Goal: Information Seeking & Learning: Check status

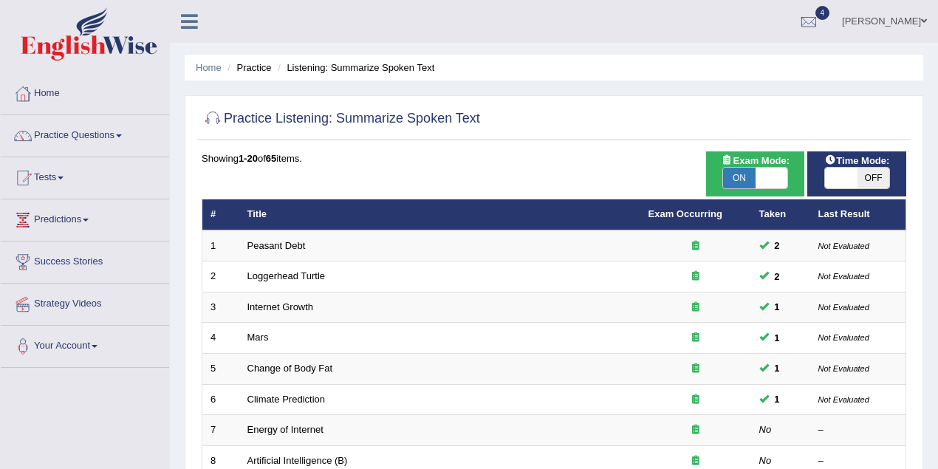
click at [893, 17] on link "Maitree Dhyani" at bounding box center [884, 19] width 107 height 38
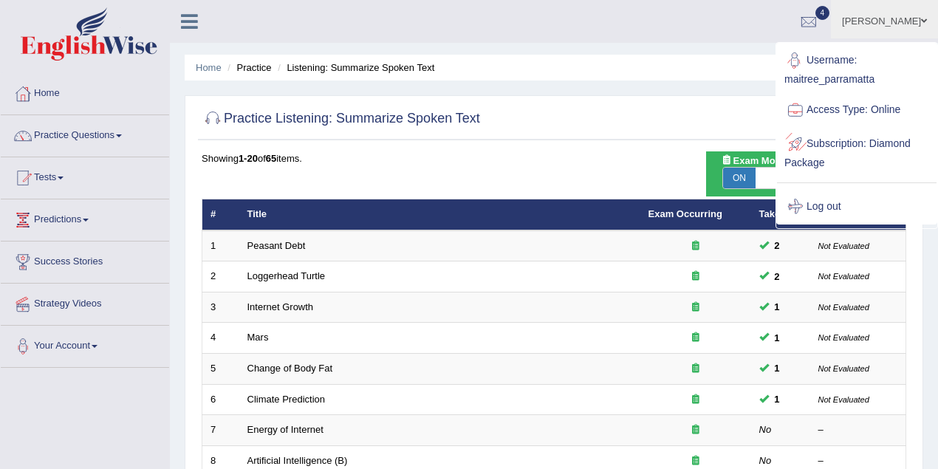
click at [842, 200] on link "Log out" at bounding box center [857, 207] width 160 height 34
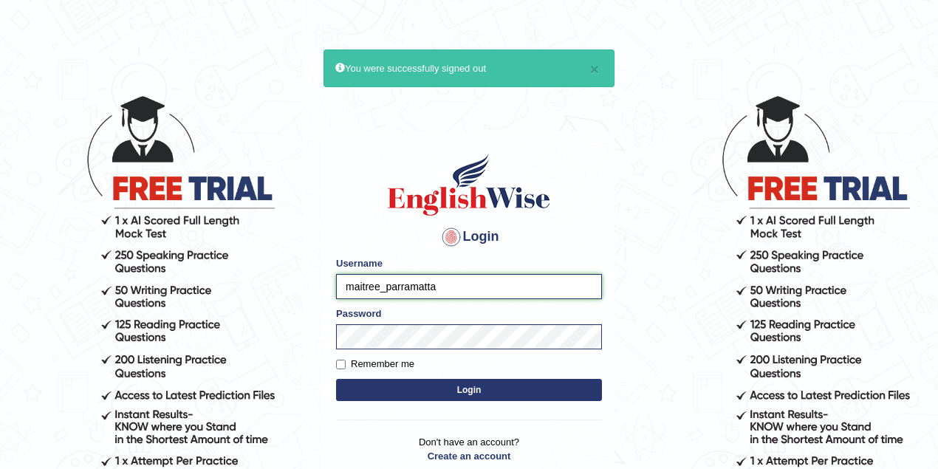
drag, startPoint x: 378, startPoint y: 287, endPoint x: 340, endPoint y: 287, distance: 38.4
click at [340, 287] on input "maitree_parramatta" at bounding box center [469, 286] width 266 height 25
type input "susmitas_parramatta"
click at [433, 386] on button "Login" at bounding box center [469, 390] width 266 height 22
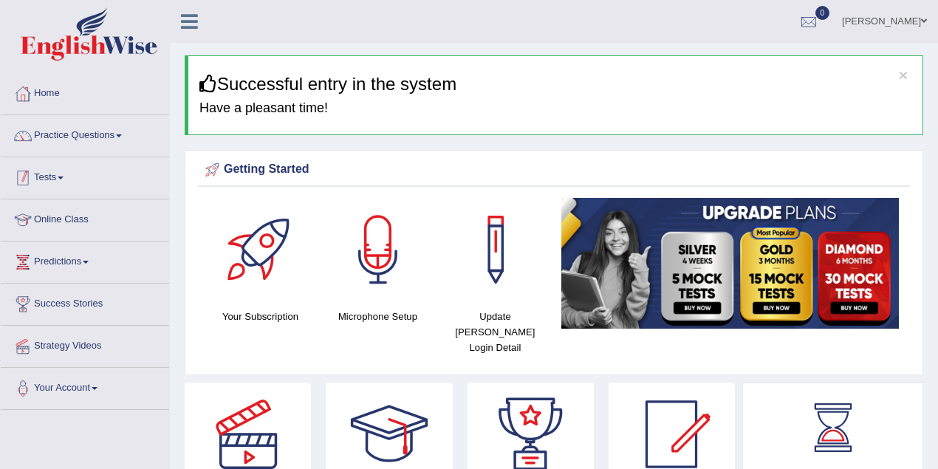
click at [56, 188] on link "Tests" at bounding box center [85, 175] width 168 height 37
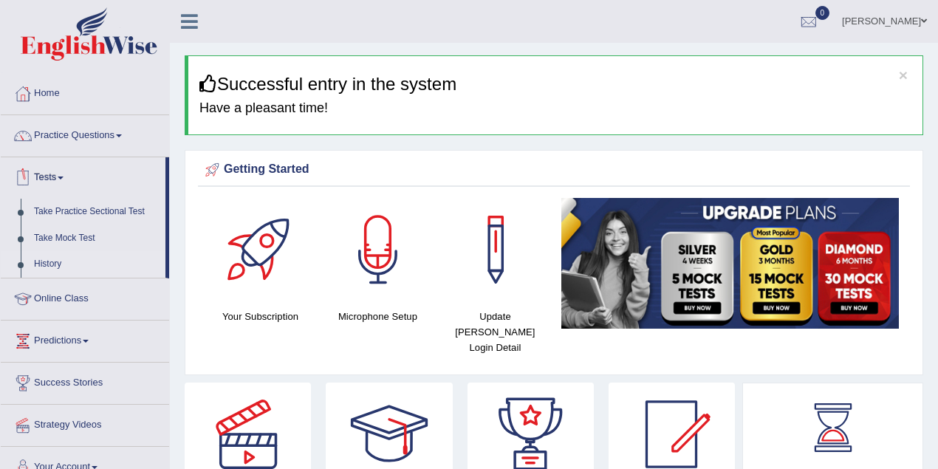
click at [58, 260] on link "History" at bounding box center [96, 264] width 138 height 27
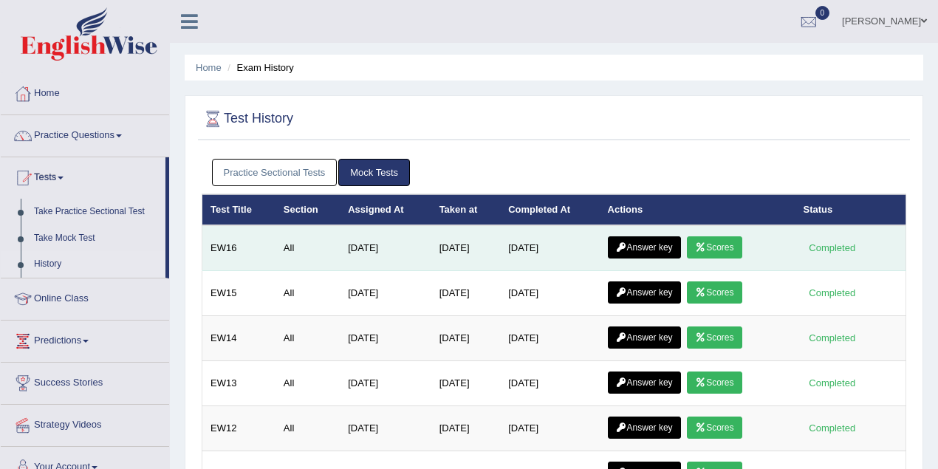
click at [717, 245] on link "Scores" at bounding box center [714, 247] width 55 height 22
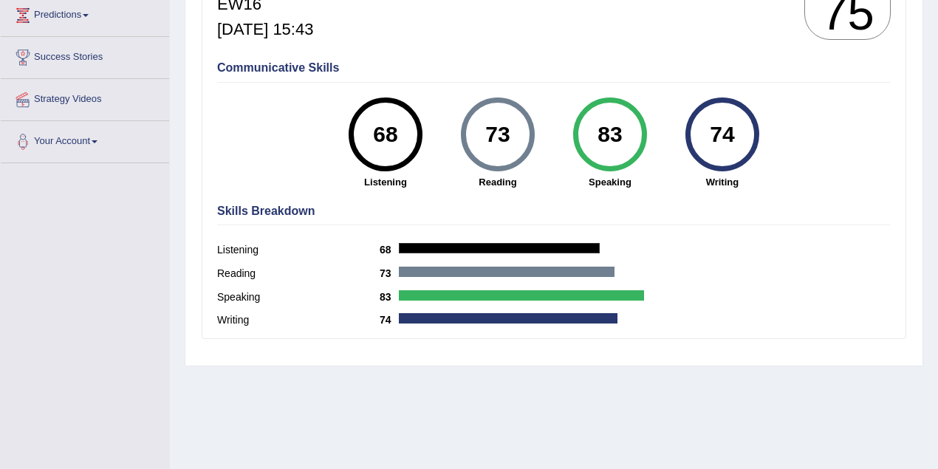
scroll to position [241, 0]
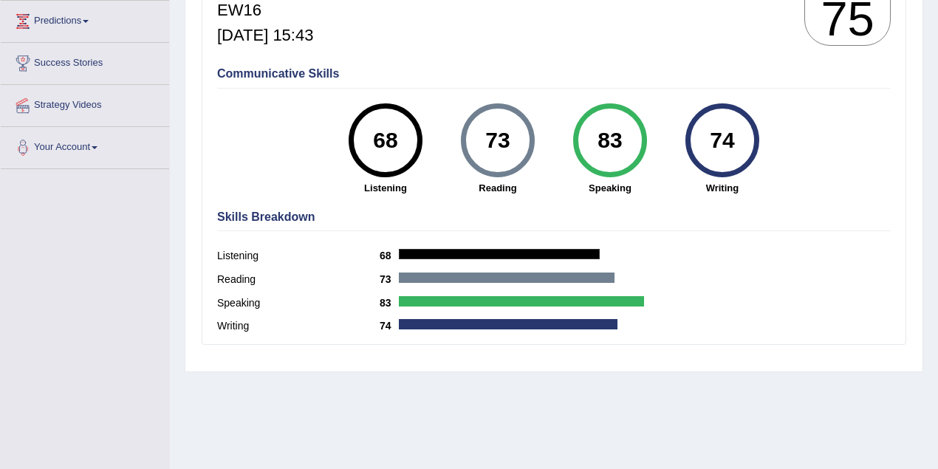
drag, startPoint x: 622, startPoint y: 142, endPoint x: 596, endPoint y: 139, distance: 26.8
click at [596, 139] on div "83" at bounding box center [610, 140] width 54 height 62
drag, startPoint x: 508, startPoint y: 138, endPoint x: 480, endPoint y: 139, distance: 27.4
click at [480, 139] on div "73" at bounding box center [498, 140] width 54 height 62
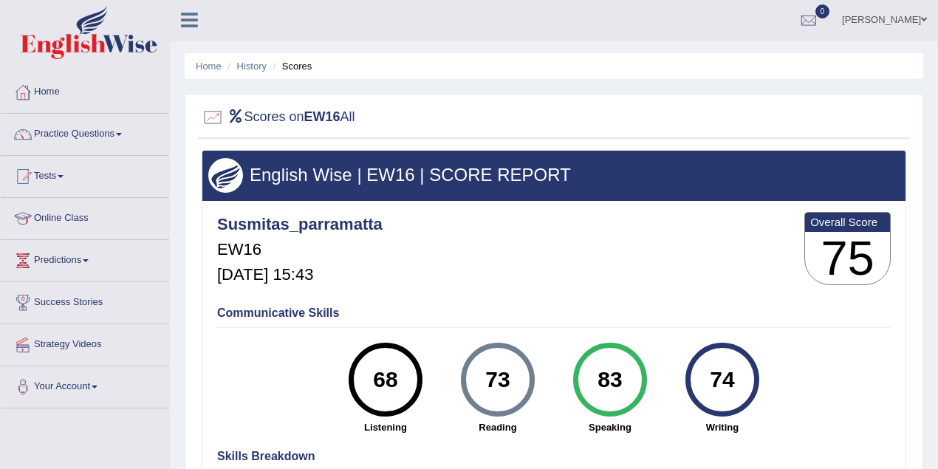
scroll to position [0, 0]
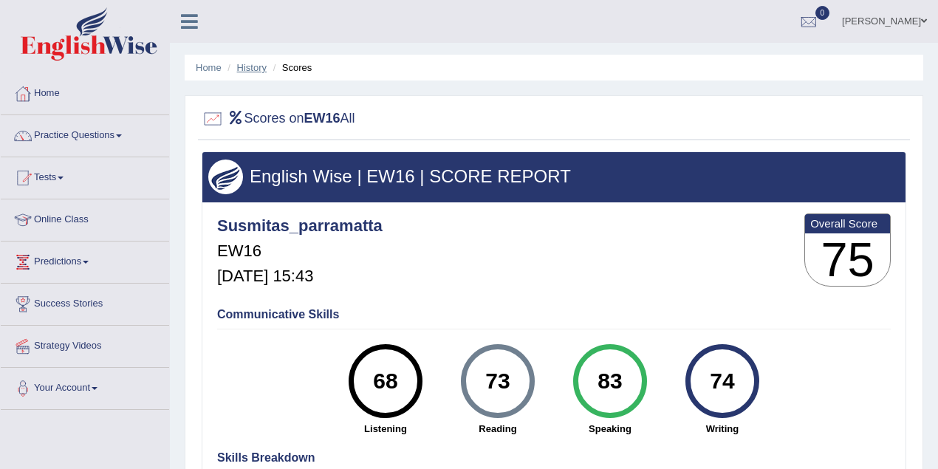
click at [253, 65] on link "History" at bounding box center [252, 67] width 30 height 11
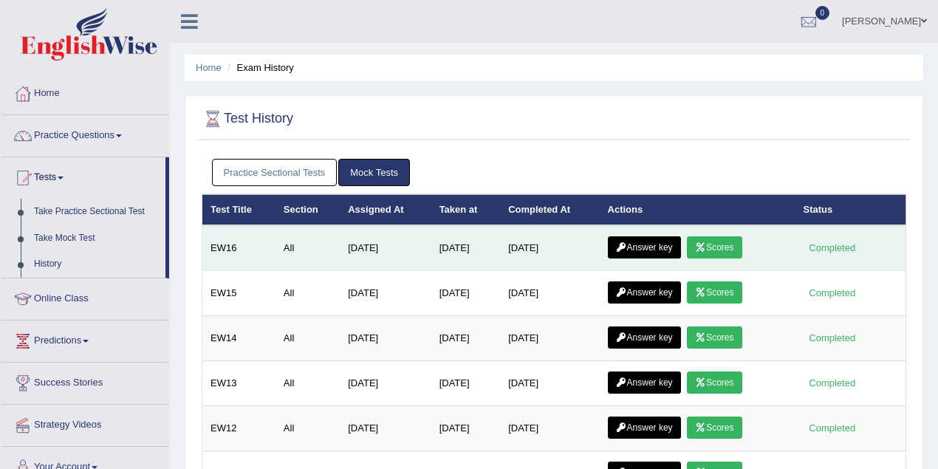
click at [662, 243] on link "Answer key" at bounding box center [644, 247] width 73 height 22
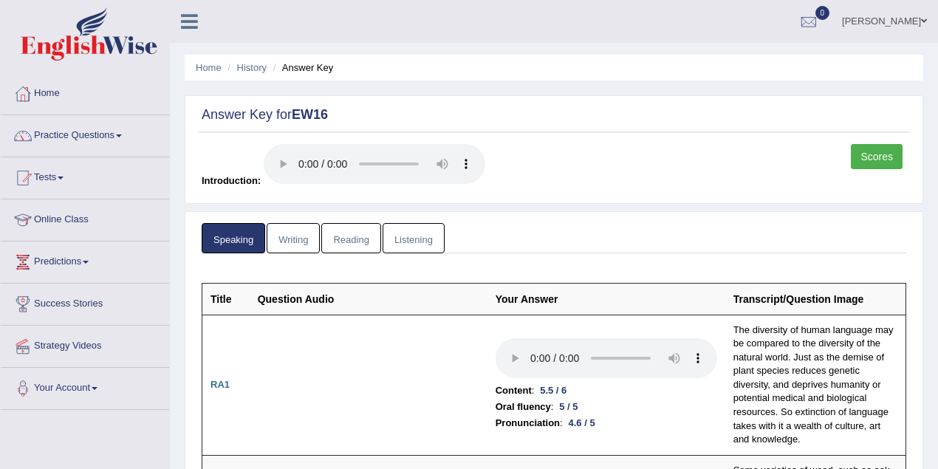
click at [355, 236] on link "Reading" at bounding box center [350, 238] width 59 height 30
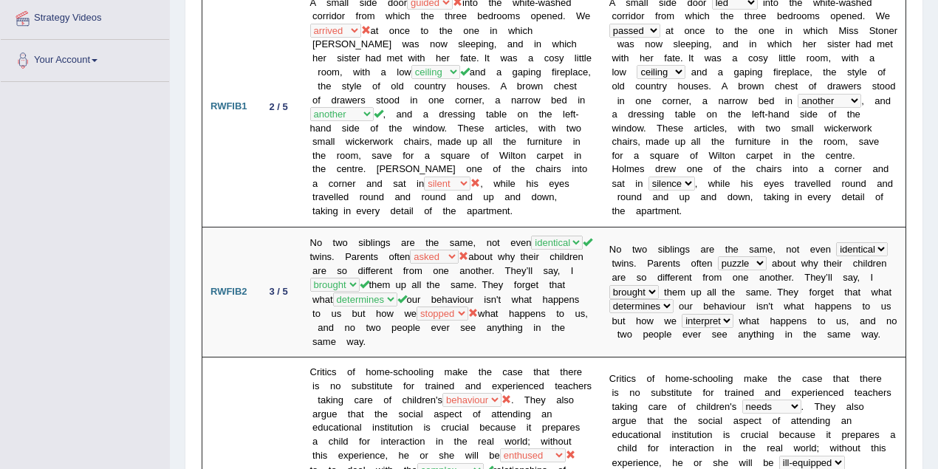
scroll to position [197, 0]
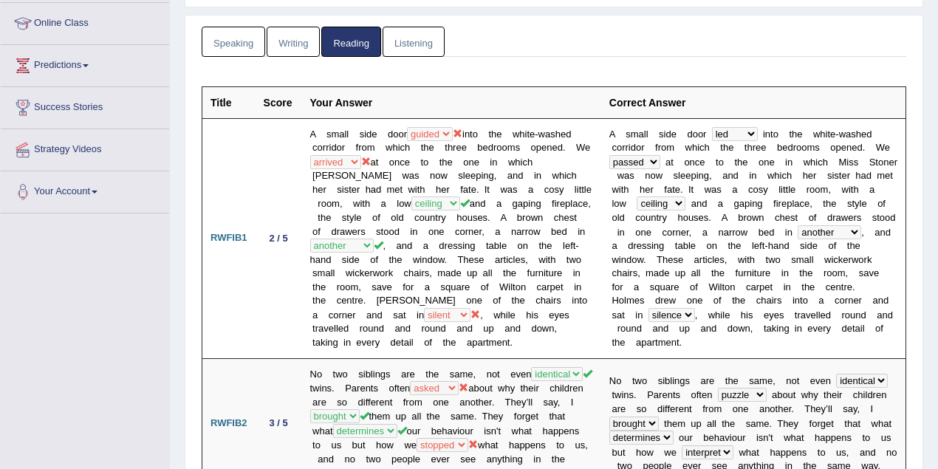
click at [291, 48] on link "Writing" at bounding box center [293, 42] width 53 height 30
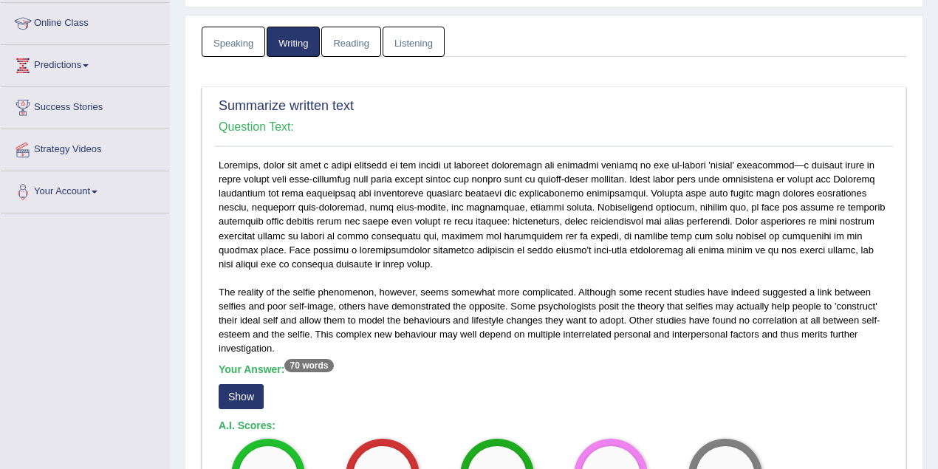
click at [412, 35] on link "Listening" at bounding box center [414, 42] width 62 height 30
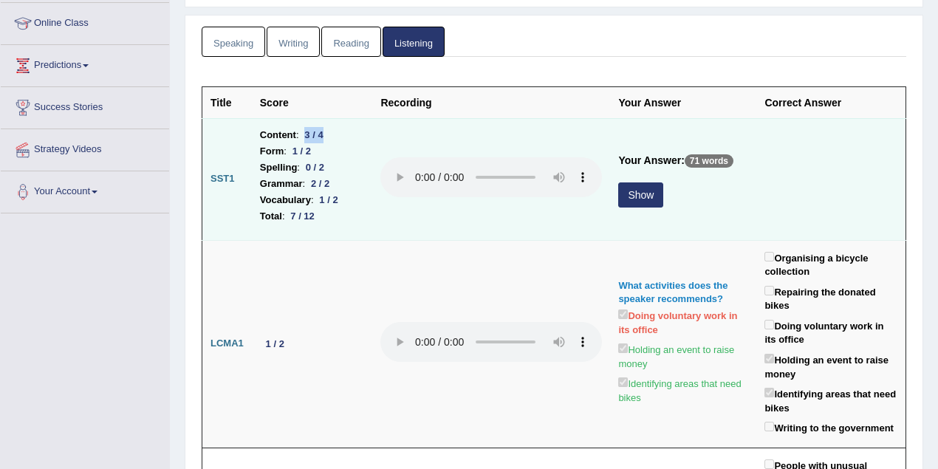
drag, startPoint x: 306, startPoint y: 136, endPoint x: 333, endPoint y: 134, distance: 26.6
click at [333, 134] on li "Content : 3 / 4" at bounding box center [312, 135] width 105 height 16
click at [628, 188] on button "Show" at bounding box center [641, 195] width 45 height 25
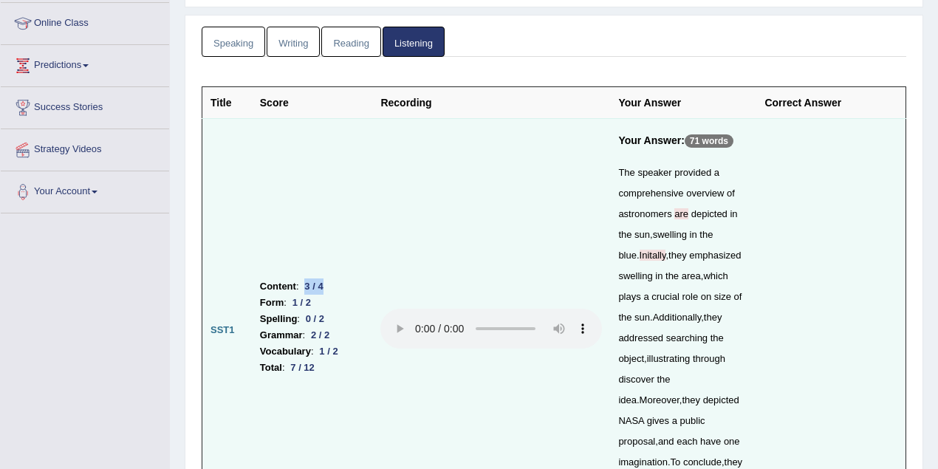
scroll to position [328, 0]
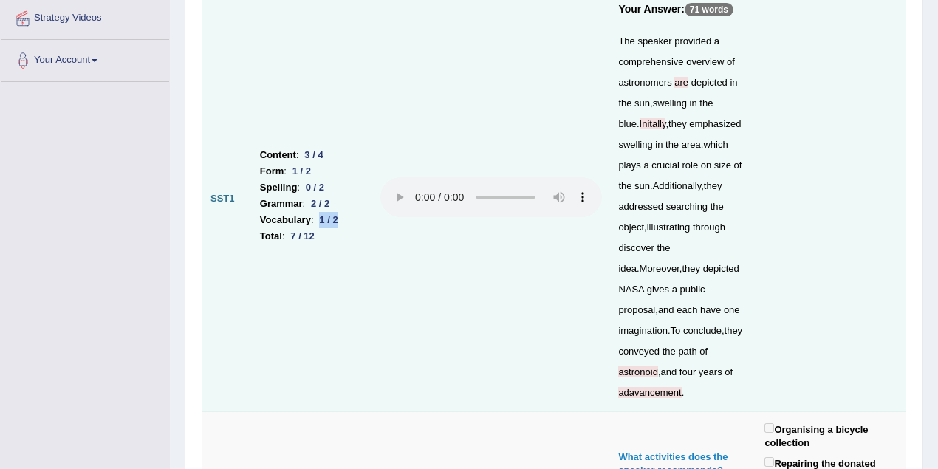
drag, startPoint x: 318, startPoint y: 194, endPoint x: 341, endPoint y: 195, distance: 23.0
click at [341, 212] on div "1 / 2" at bounding box center [329, 220] width 30 height 16
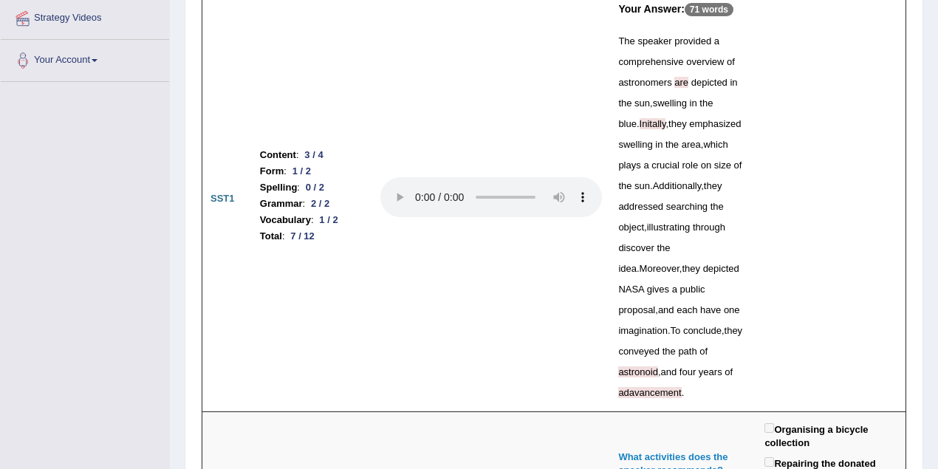
click at [667, 118] on span "Initally" at bounding box center [653, 123] width 27 height 11
drag, startPoint x: 330, startPoint y: 163, endPoint x: 304, endPoint y: 167, distance: 26.2
click at [304, 180] on div "0 / 2" at bounding box center [315, 188] width 30 height 16
drag, startPoint x: 349, startPoint y: 194, endPoint x: 322, endPoint y: 195, distance: 26.6
click at [322, 212] on li "Vocabulary : 1 / 2" at bounding box center [312, 220] width 105 height 16
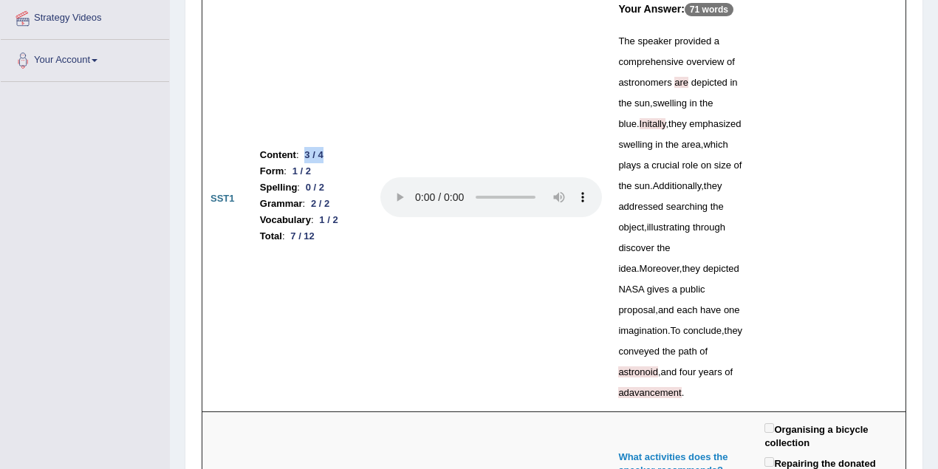
drag, startPoint x: 335, startPoint y: 127, endPoint x: 307, endPoint y: 127, distance: 28.8
click at [307, 147] on li "Content : 3 / 4" at bounding box center [312, 155] width 105 height 16
click at [320, 236] on td "Content : 3 / 4 Form : 1 / 2 Spelling : 0 / 2 Grammar : 2 / 2 Vocabulary : 1 / …" at bounding box center [312, 199] width 121 height 425
drag, startPoint x: 306, startPoint y: 134, endPoint x: 330, endPoint y: 133, distance: 23.7
click at [330, 147] on div "3 / 4" at bounding box center [314, 155] width 30 height 16
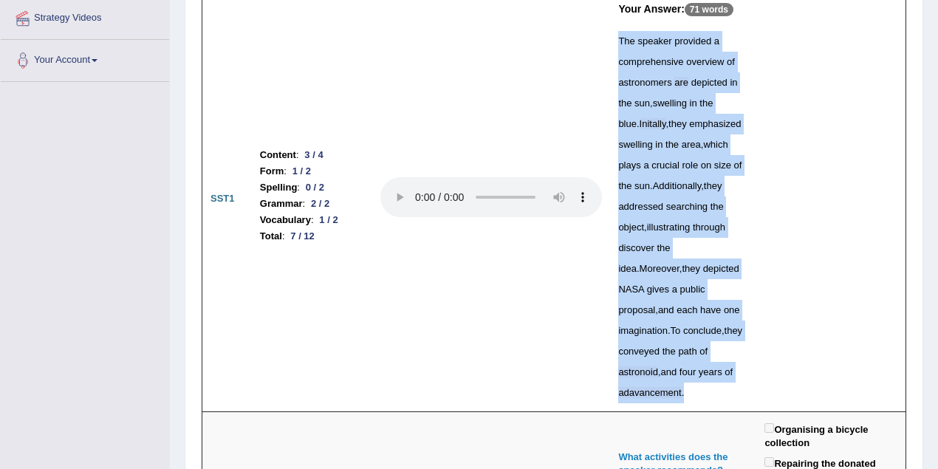
drag, startPoint x: 604, startPoint y: 41, endPoint x: 683, endPoint y: 353, distance: 321.5
click at [683, 353] on td "Your Answer: 71 words The speaker provided a comprehensive overview of astronom…" at bounding box center [683, 199] width 146 height 425
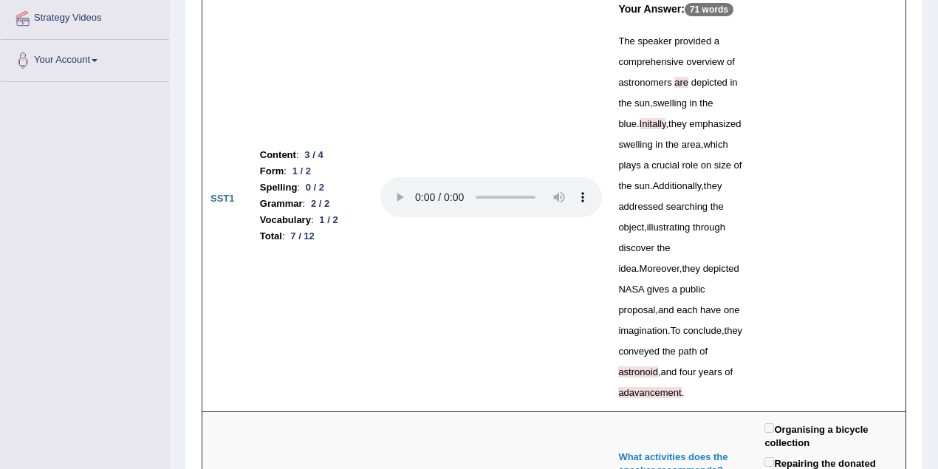
click at [503, 321] on td at bounding box center [491, 199] width 238 height 425
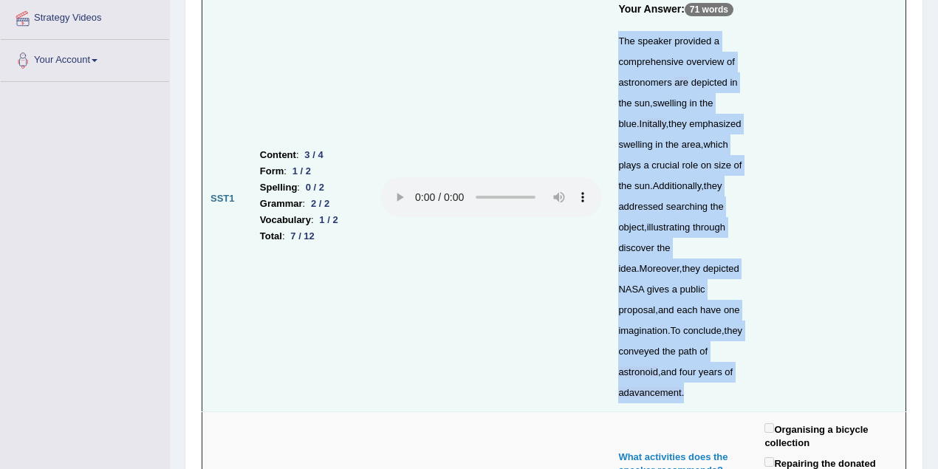
drag, startPoint x: 607, startPoint y: 38, endPoint x: 684, endPoint y: 365, distance: 335.4
click at [684, 365] on td "Your Answer: 71 words The speaker provided a comprehensive overview of astronom…" at bounding box center [683, 199] width 146 height 425
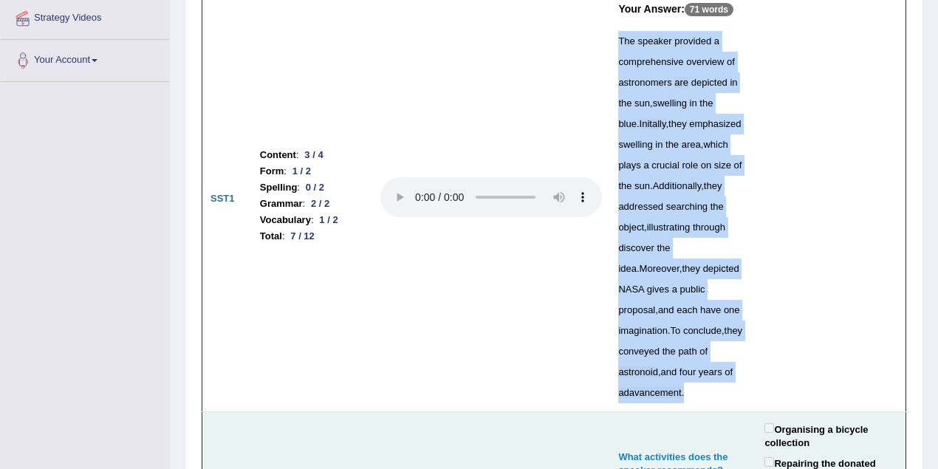
copy div "The speaker provided a comprehensive overview of astronomers are depicted in th…"
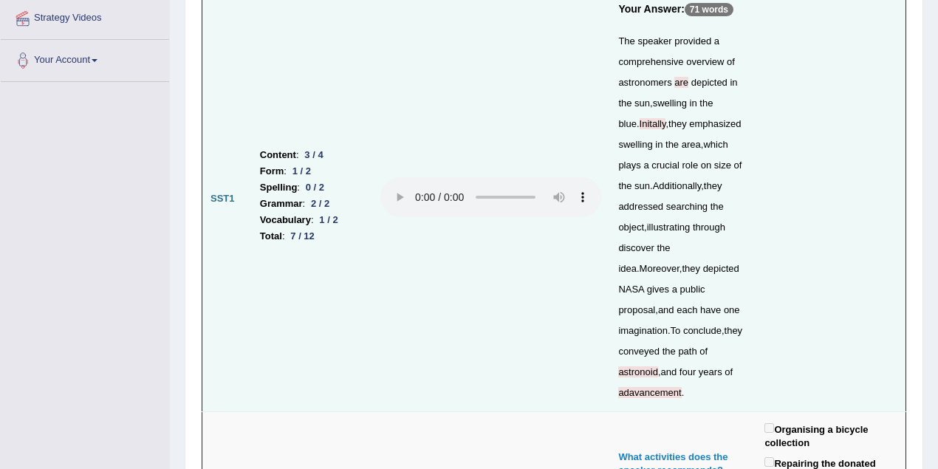
click at [401, 276] on td at bounding box center [491, 199] width 238 height 425
drag, startPoint x: 330, startPoint y: 163, endPoint x: 307, endPoint y: 166, distance: 23.8
click at [307, 180] on div "0 / 2" at bounding box center [315, 188] width 30 height 16
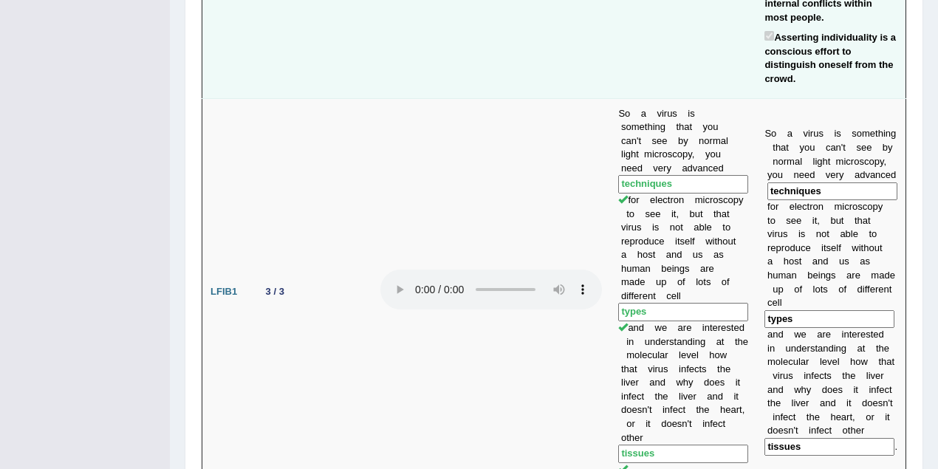
scroll to position [1247, 0]
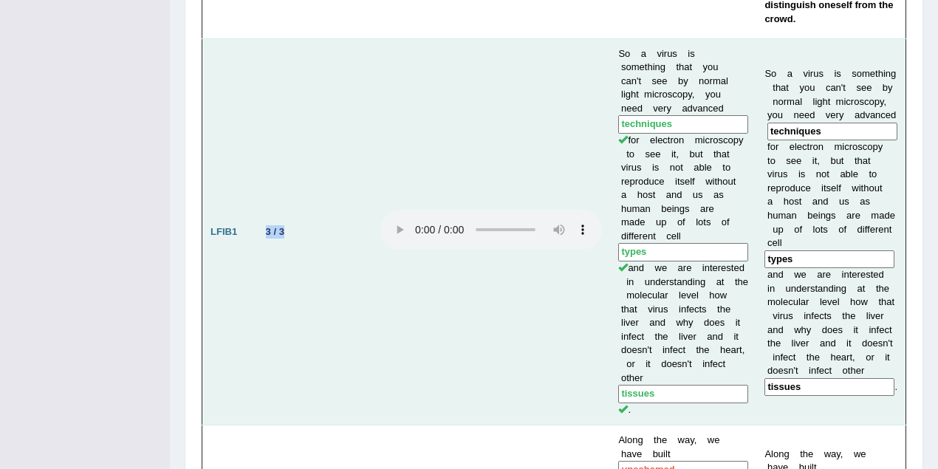
drag, startPoint x: 283, startPoint y: 155, endPoint x: 263, endPoint y: 152, distance: 20.2
click at [263, 152] on td "3 / 3" at bounding box center [312, 231] width 121 height 387
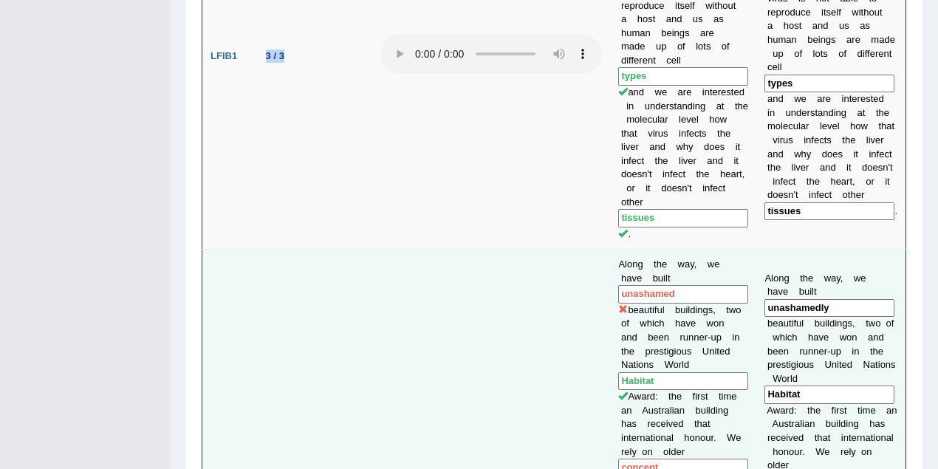
scroll to position [1642, 0]
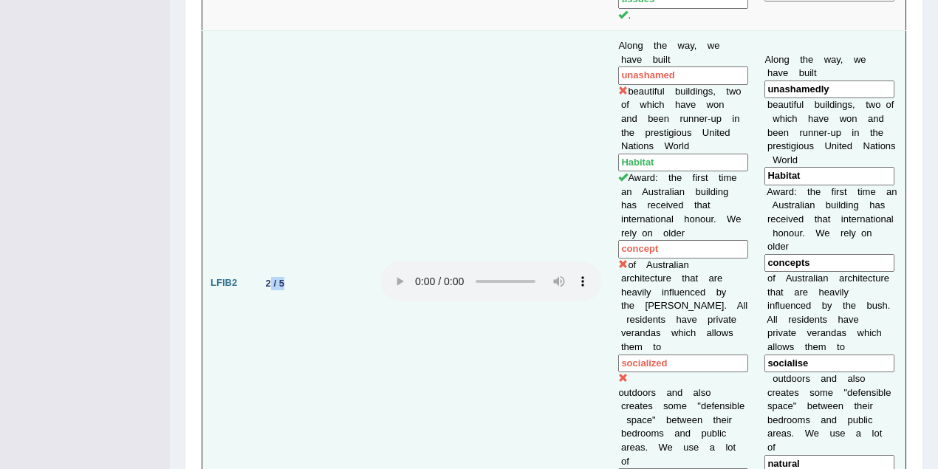
drag, startPoint x: 314, startPoint y: 173, endPoint x: 269, endPoint y: 170, distance: 45.2
click at [269, 170] on td "2 / 5" at bounding box center [312, 283] width 121 height 505
drag, startPoint x: 829, startPoint y: 248, endPoint x: 762, endPoint y: 250, distance: 67.3
click at [765, 355] on input "socialise" at bounding box center [830, 364] width 130 height 18
drag, startPoint x: 670, startPoint y: 250, endPoint x: 593, endPoint y: 250, distance: 76.9
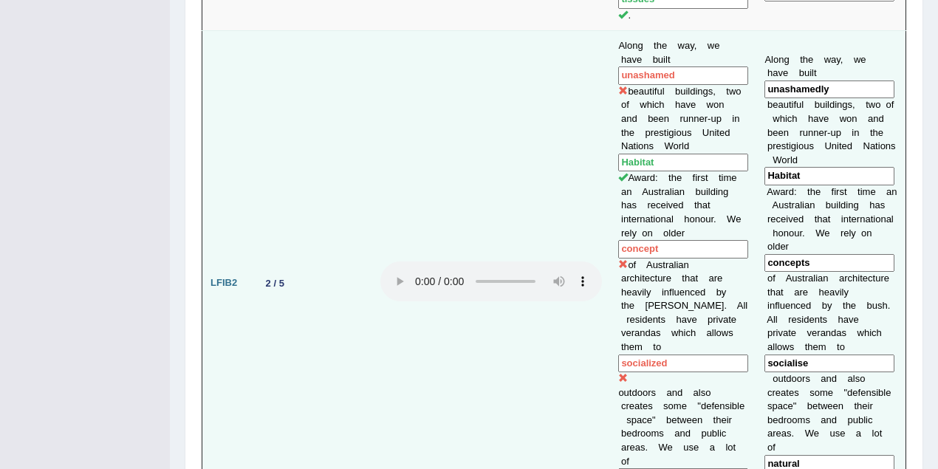
click at [593, 250] on tr "LFIB2 2 / 5 Along the way, we have built unashamed beautiful buildings, two of …" at bounding box center [554, 283] width 704 height 505
click at [669, 240] on input "concept" at bounding box center [684, 249] width 130 height 18
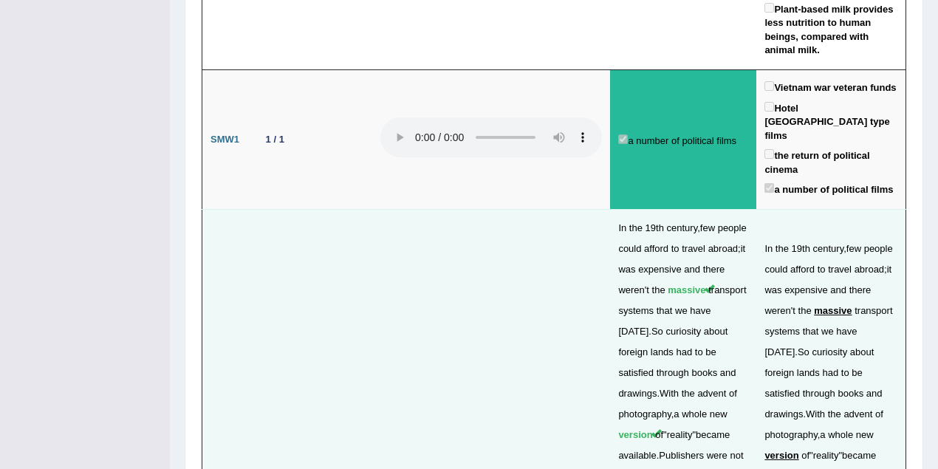
scroll to position [3809, 0]
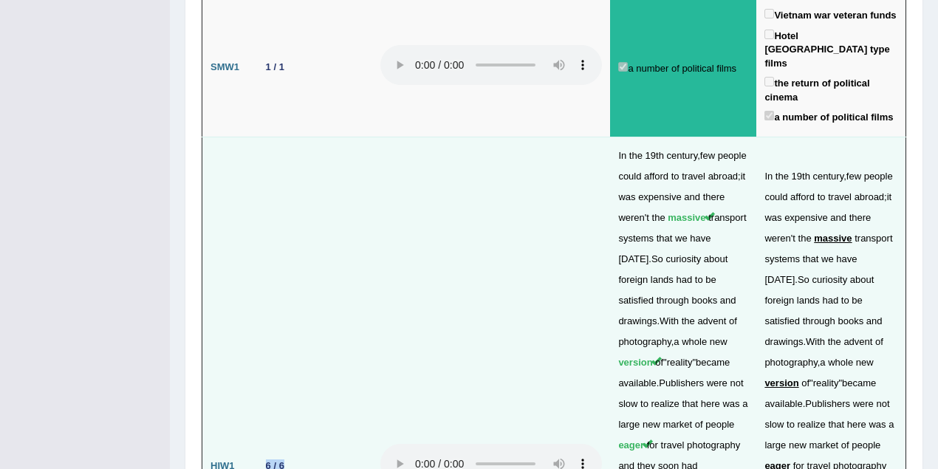
drag, startPoint x: 297, startPoint y: 228, endPoint x: 261, endPoint y: 228, distance: 36.2
click at [261, 228] on td "6 / 6" at bounding box center [312, 466] width 121 height 658
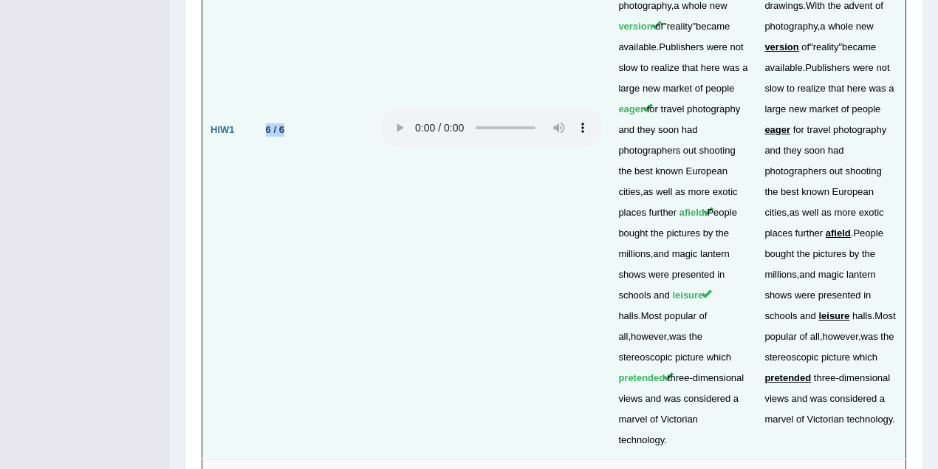
scroll to position [4203, 0]
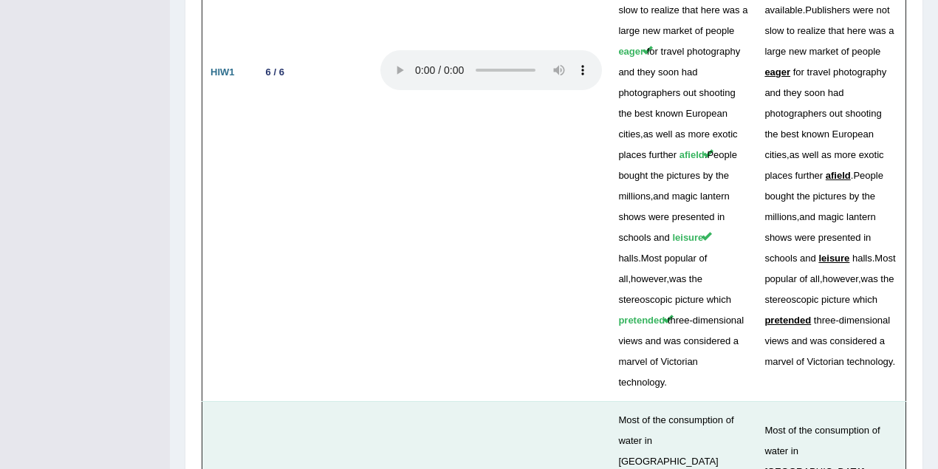
drag, startPoint x: 294, startPoint y: 333, endPoint x: 260, endPoint y: 331, distance: 34.0
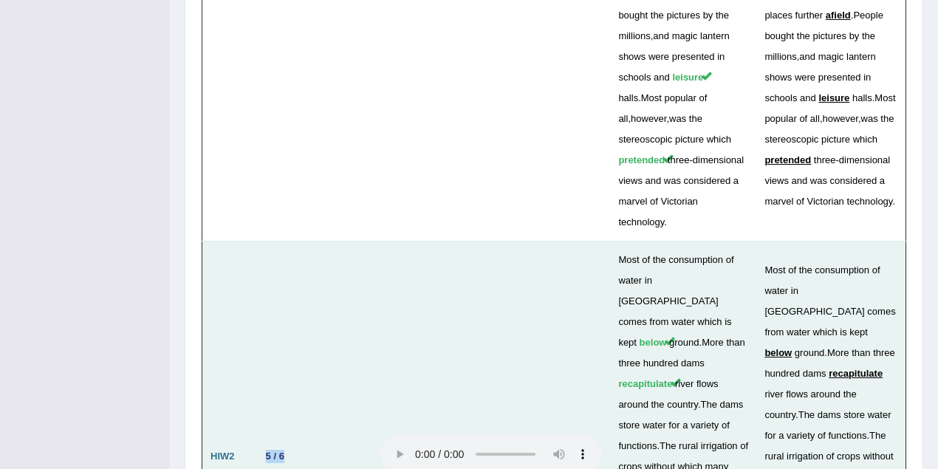
scroll to position [4335, 0]
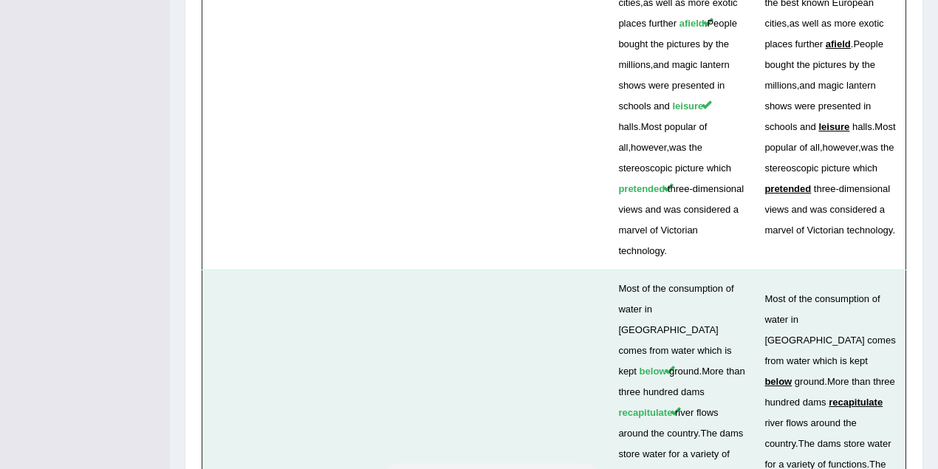
drag, startPoint x: 686, startPoint y: 226, endPoint x: 645, endPoint y: 245, distance: 45.0
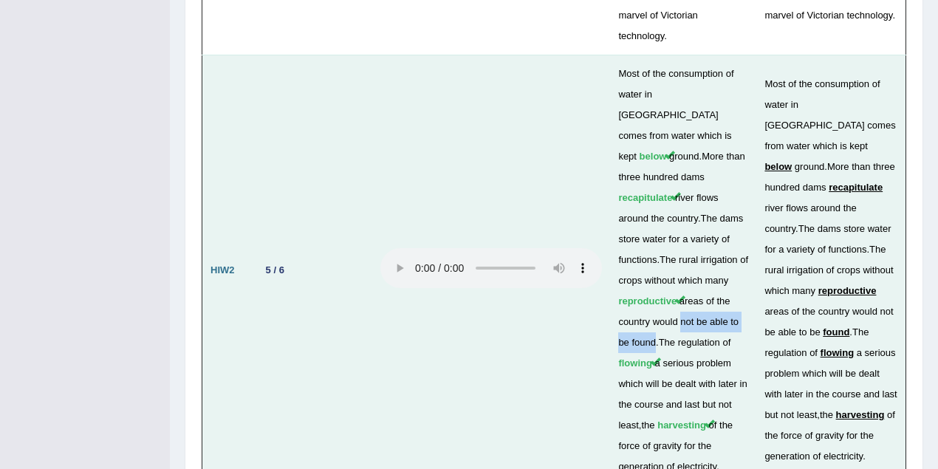
scroll to position [4583, 0]
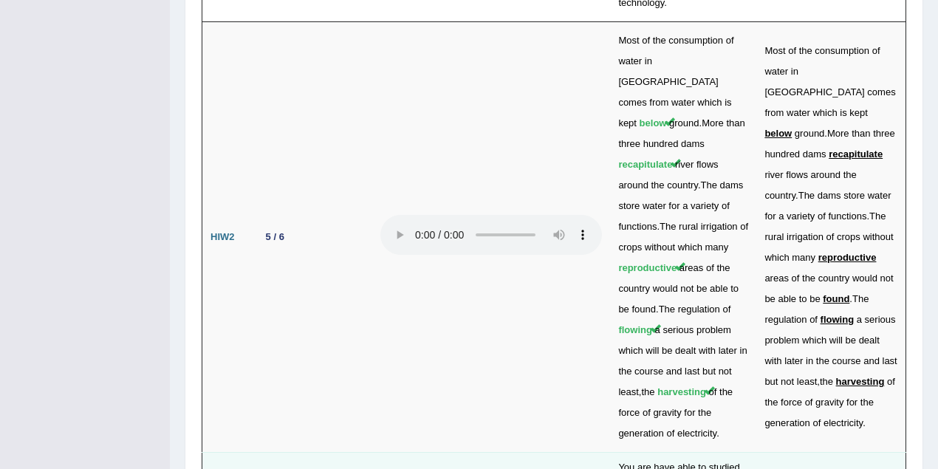
drag, startPoint x: 310, startPoint y: 188, endPoint x: 251, endPoint y: 183, distance: 59.3
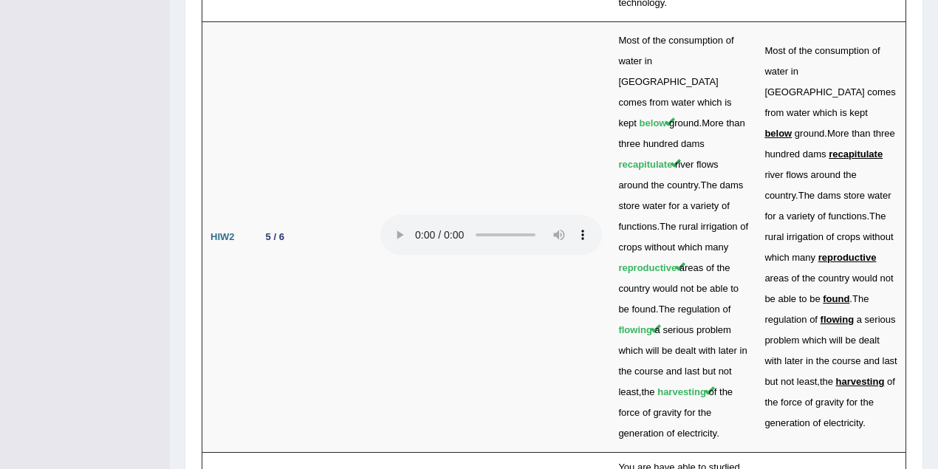
drag, startPoint x: 293, startPoint y: 267, endPoint x: 262, endPoint y: 265, distance: 31.9
drag, startPoint x: 300, startPoint y: 354, endPoint x: 269, endPoint y: 352, distance: 31.1
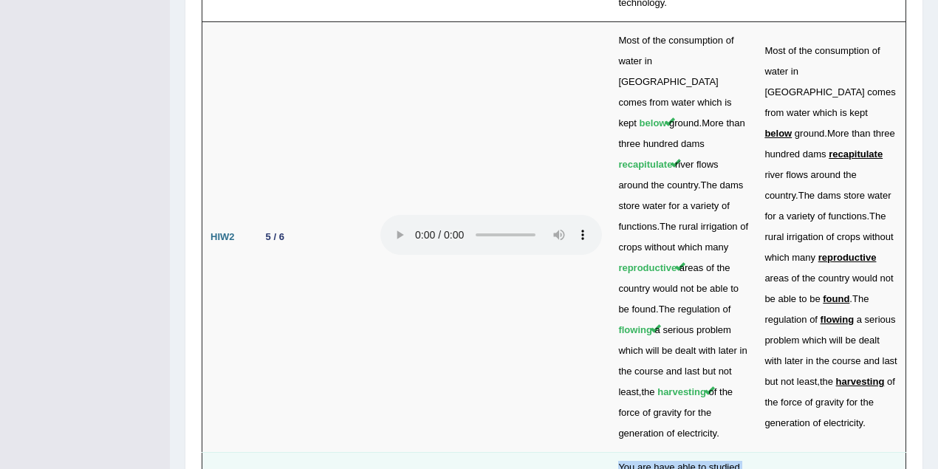
drag, startPoint x: 302, startPoint y: 349, endPoint x: 263, endPoint y: 187, distance: 166.3
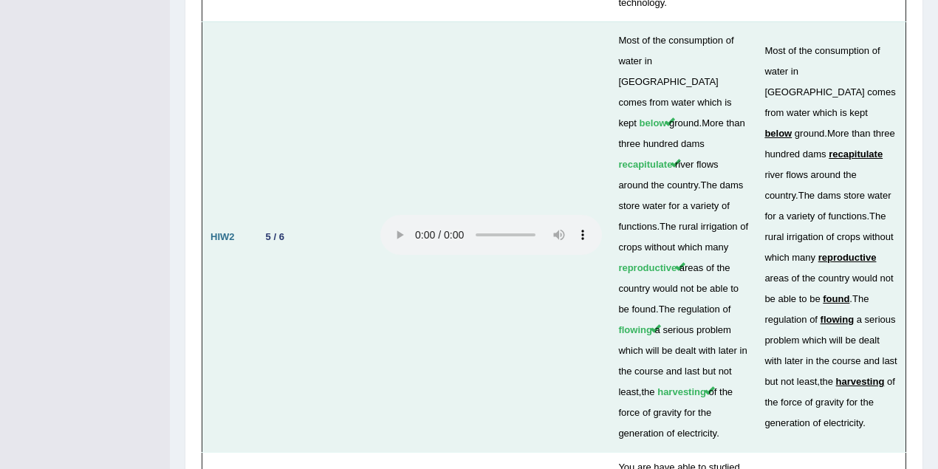
click at [260, 134] on td "5 / 6" at bounding box center [312, 236] width 121 height 431
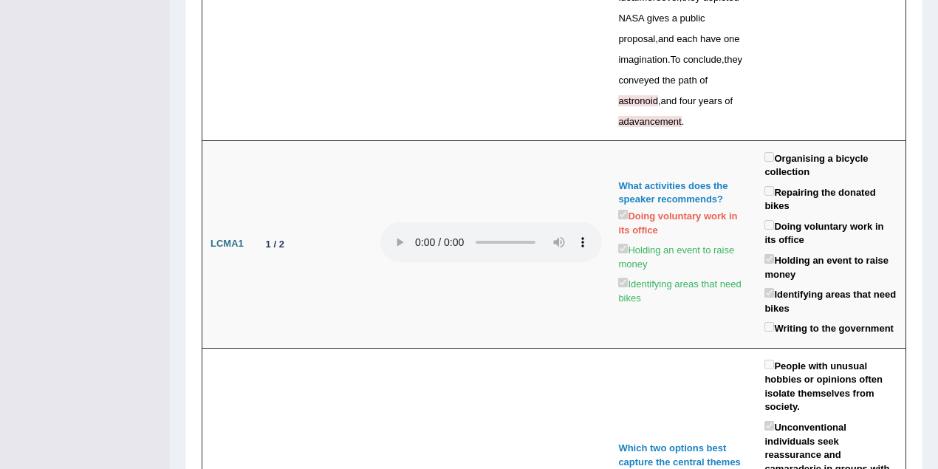
scroll to position [0, 0]
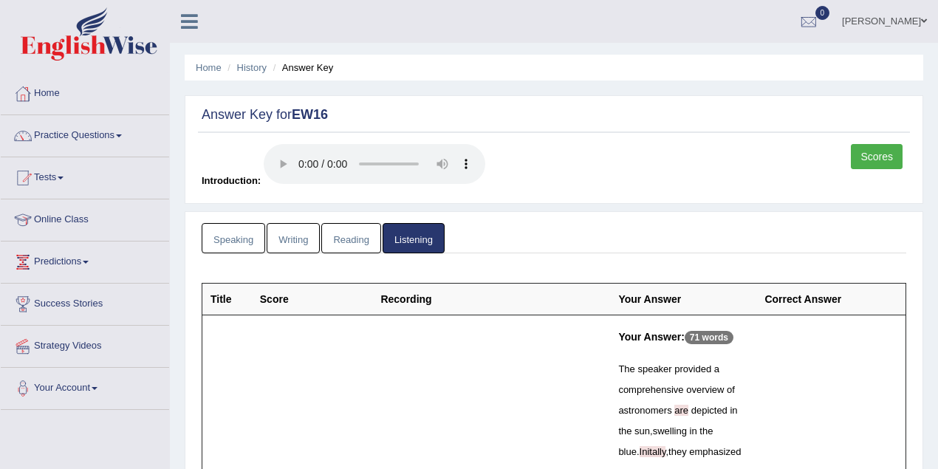
click at [302, 231] on link "Writing" at bounding box center [293, 238] width 53 height 30
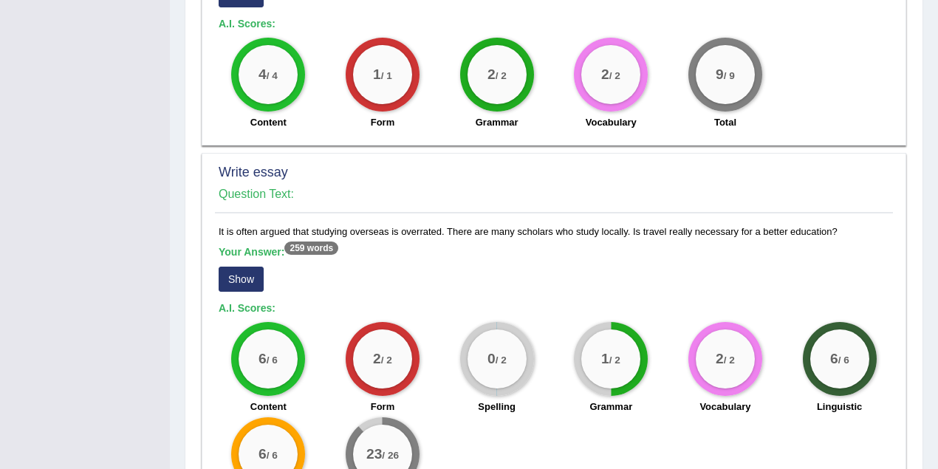
scroll to position [1051, 0]
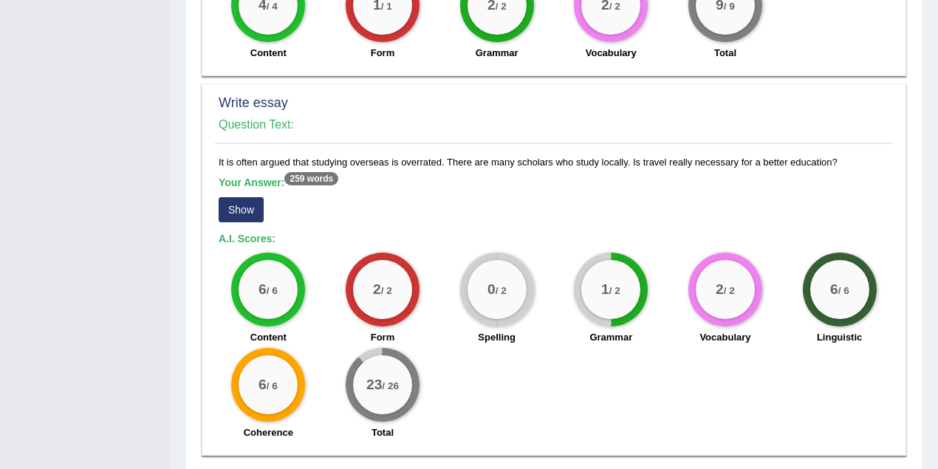
click at [256, 204] on button "Show" at bounding box center [241, 209] width 45 height 25
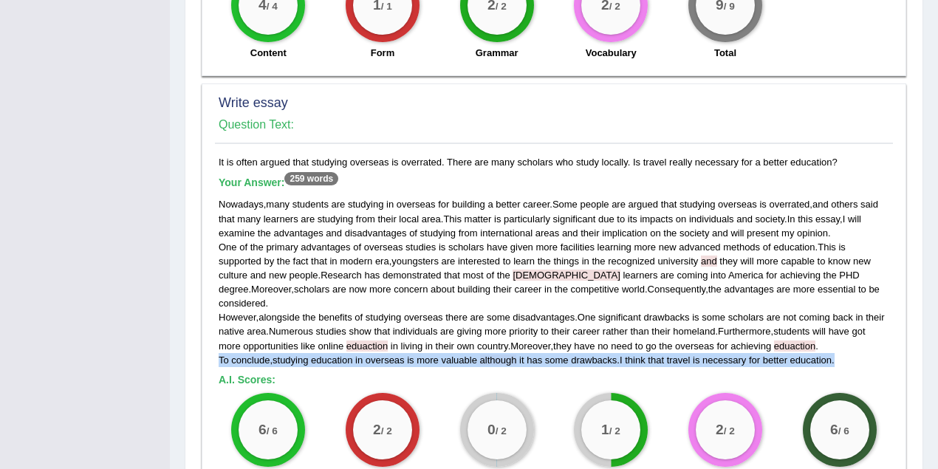
drag, startPoint x: 845, startPoint y: 343, endPoint x: 220, endPoint y: 341, distance: 625.2
click at [220, 341] on div "Nowadays , many students are studying in overseas for building a better career …" at bounding box center [554, 281] width 671 height 169
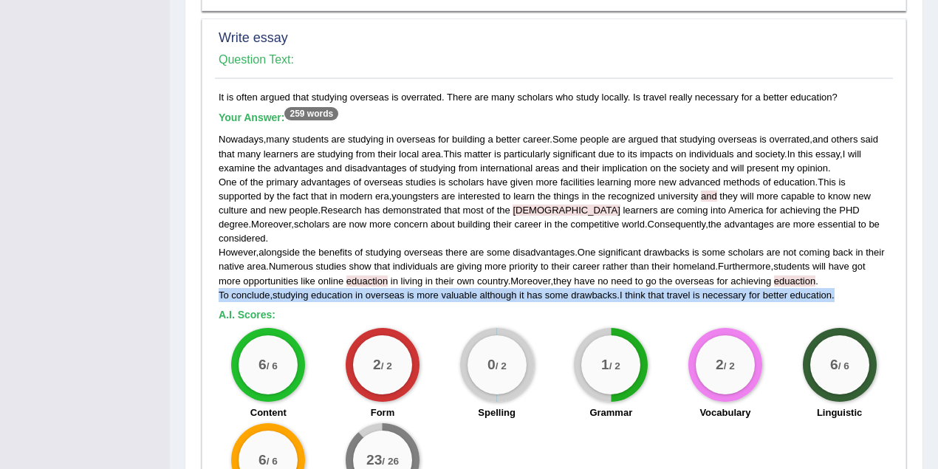
scroll to position [1182, 0]
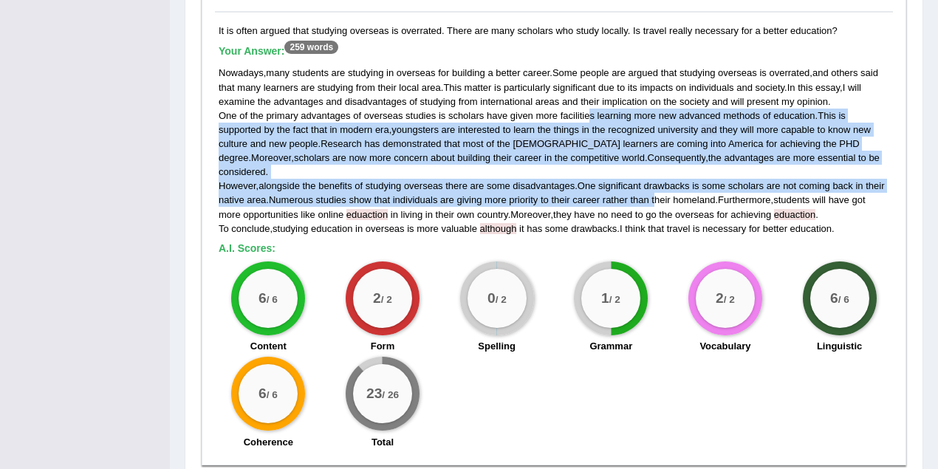
drag, startPoint x: 591, startPoint y: 110, endPoint x: 656, endPoint y: 177, distance: 93.0
click at [656, 177] on div "Nowadays , many students are studying in overseas for building a better career …" at bounding box center [554, 150] width 671 height 169
drag, startPoint x: 860, startPoint y: 286, endPoint x: 829, endPoint y: 285, distance: 31.0
click at [829, 285] on div "6 / 6" at bounding box center [840, 298] width 59 height 59
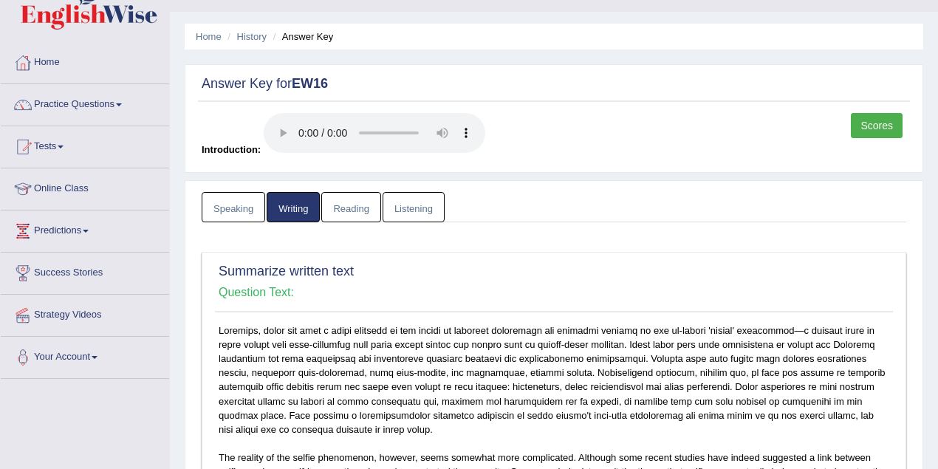
scroll to position [0, 0]
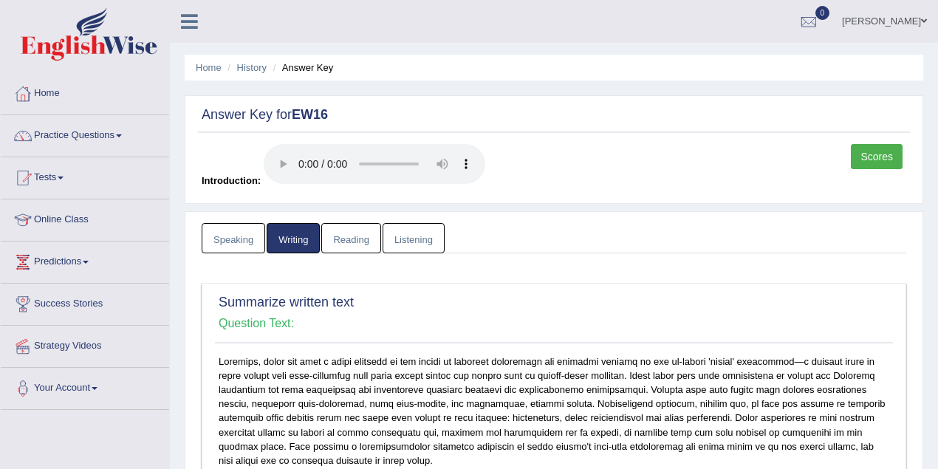
click at [231, 238] on link "Speaking" at bounding box center [234, 238] width 64 height 30
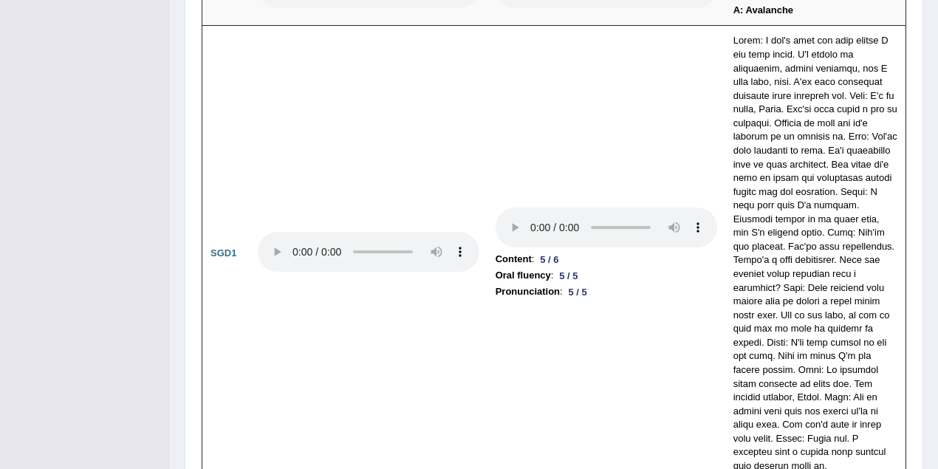
scroll to position [4401, 0]
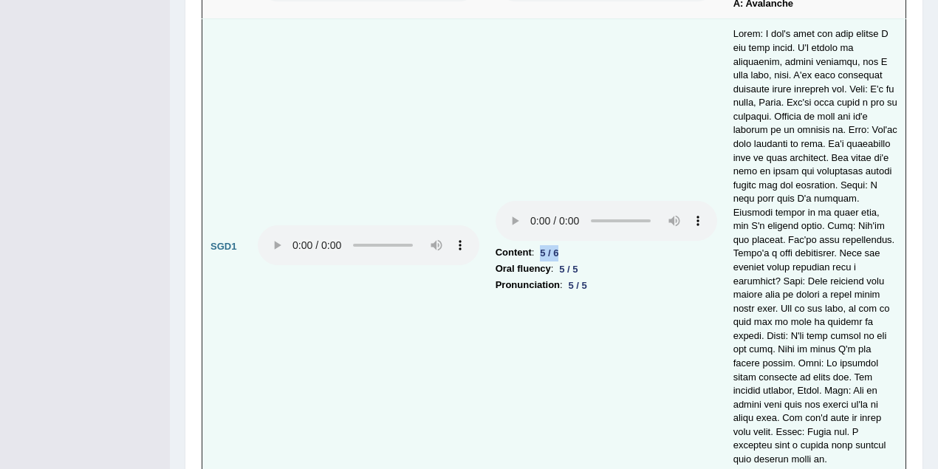
drag, startPoint x: 562, startPoint y: 160, endPoint x: 536, endPoint y: 158, distance: 25.2
click at [536, 245] on div "5 / 6" at bounding box center [549, 253] width 30 height 16
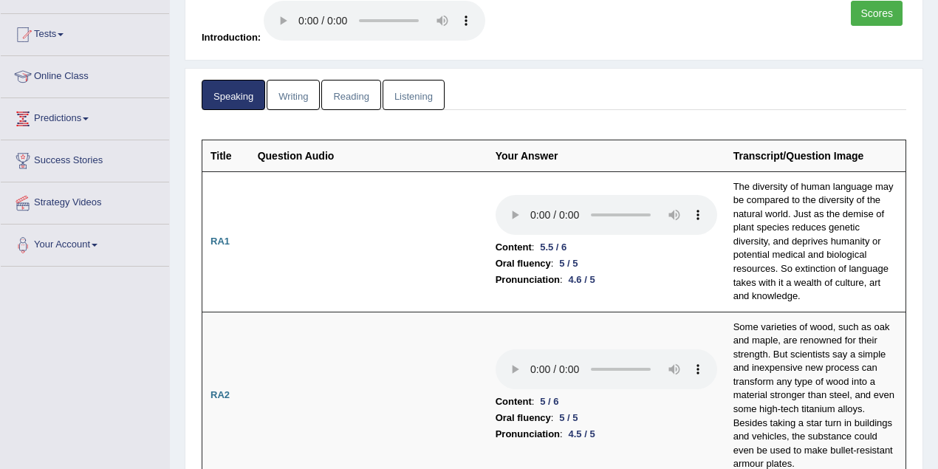
scroll to position [0, 0]
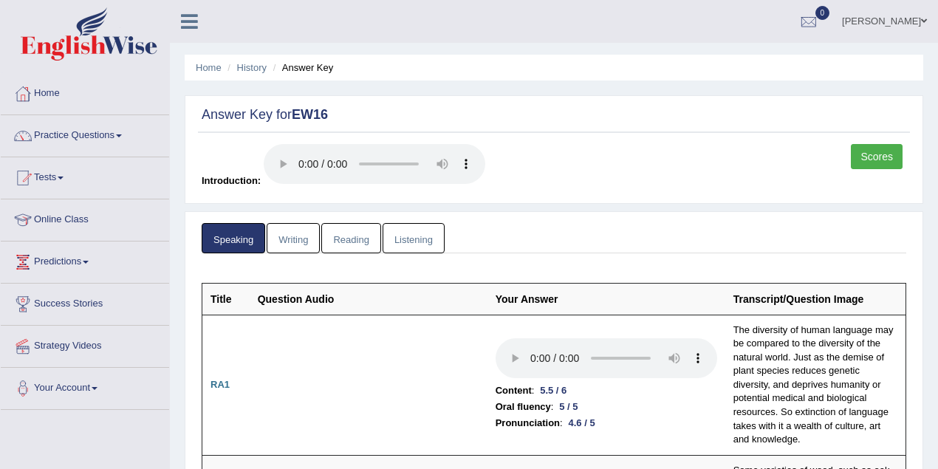
click at [298, 244] on link "Writing" at bounding box center [293, 238] width 53 height 30
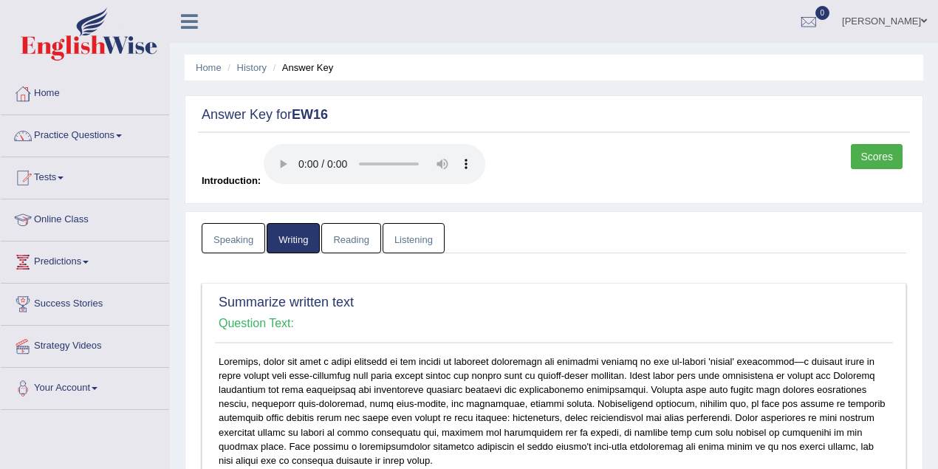
click at [350, 235] on link "Reading" at bounding box center [350, 238] width 59 height 30
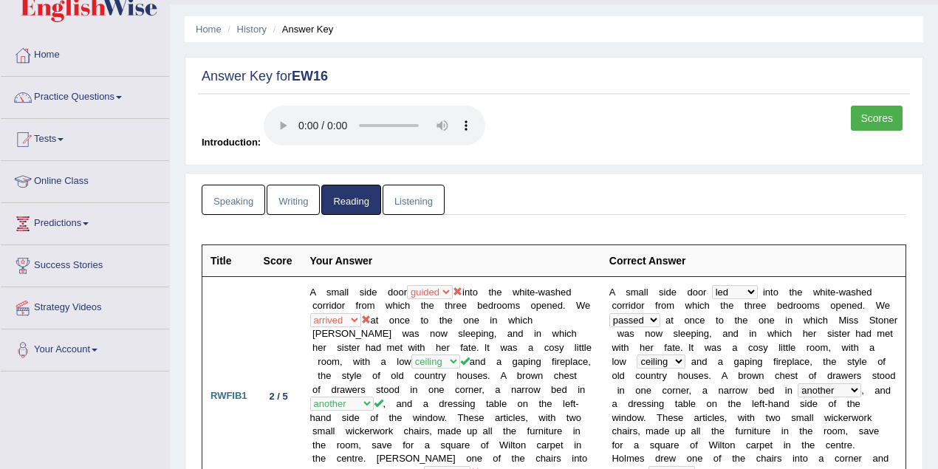
scroll to position [4, 0]
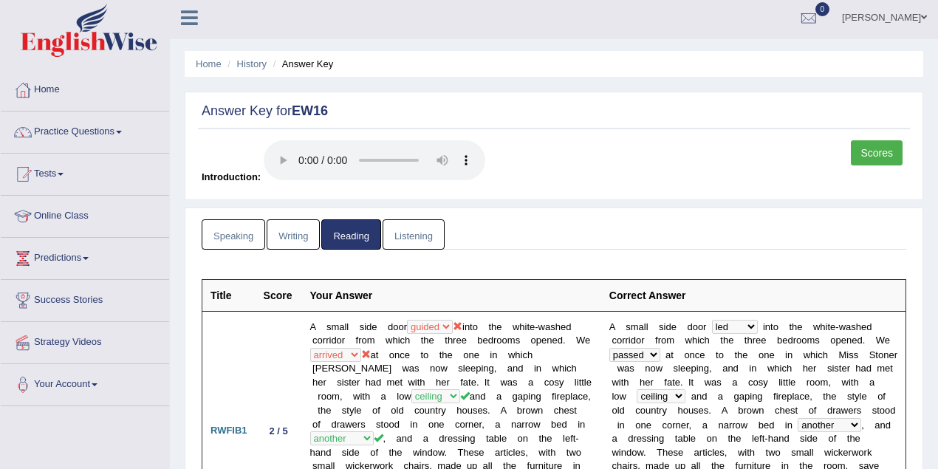
click at [890, 18] on link "Susmita Sarker" at bounding box center [884, 15] width 107 height 38
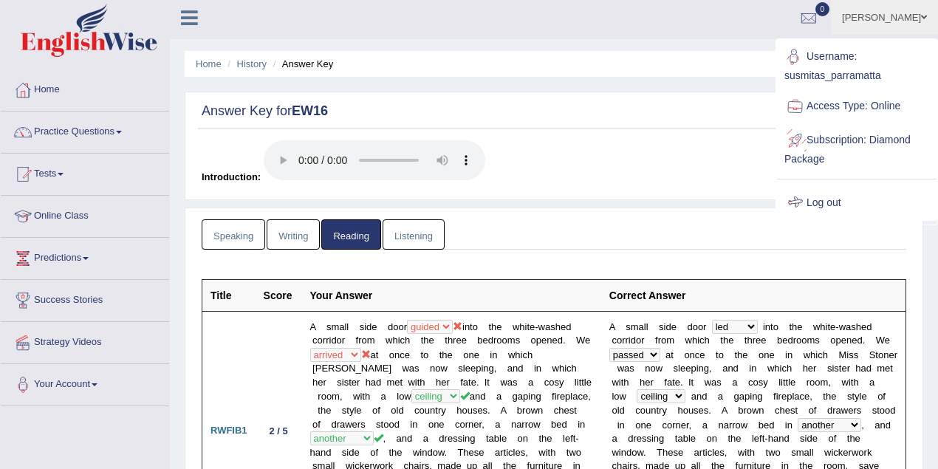
click at [838, 203] on link "Log out" at bounding box center [857, 203] width 160 height 34
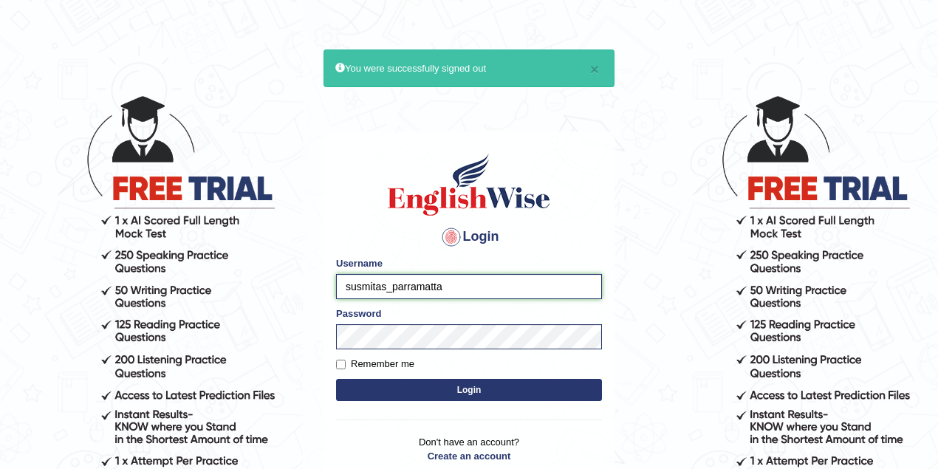
drag, startPoint x: 386, startPoint y: 286, endPoint x: 310, endPoint y: 286, distance: 75.4
click at [310, 286] on body "× You were successfully signed out Login Please fix the following errors: Usern…" at bounding box center [469, 281] width 938 height 469
type input "pujan_parramatta"
click at [470, 393] on button "Login" at bounding box center [469, 390] width 266 height 22
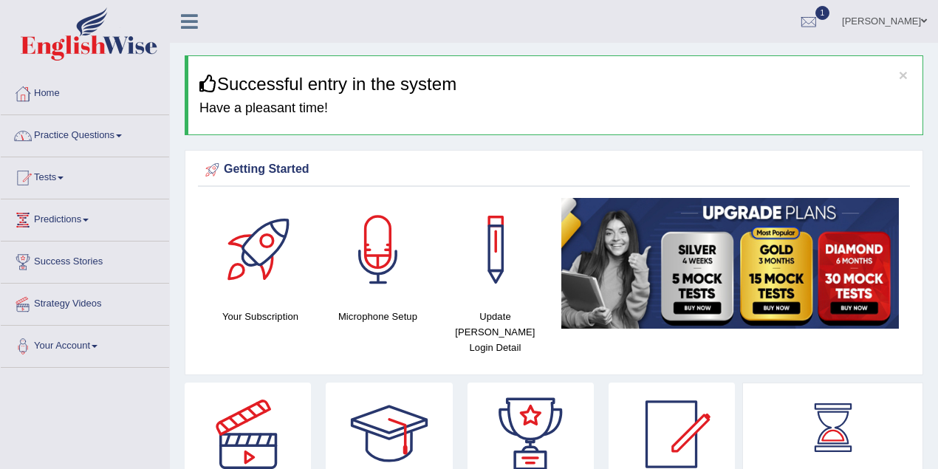
click at [103, 137] on link "Practice Questions" at bounding box center [85, 133] width 168 height 37
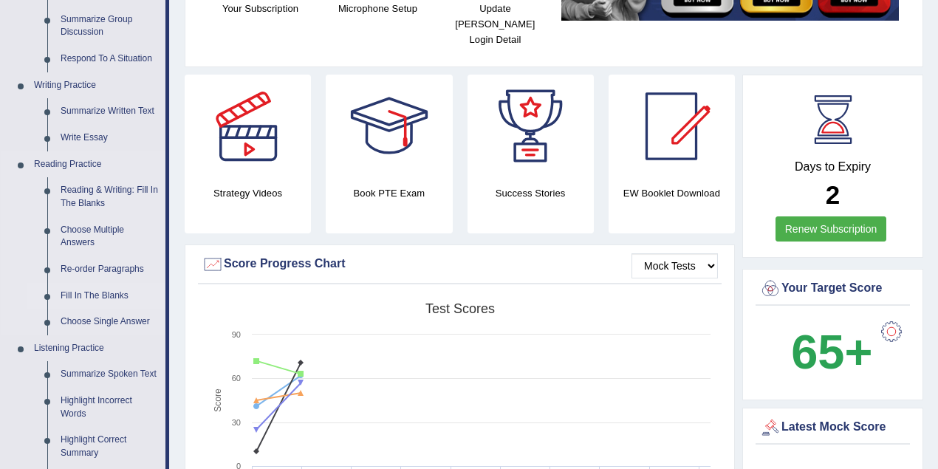
scroll to position [328, 0]
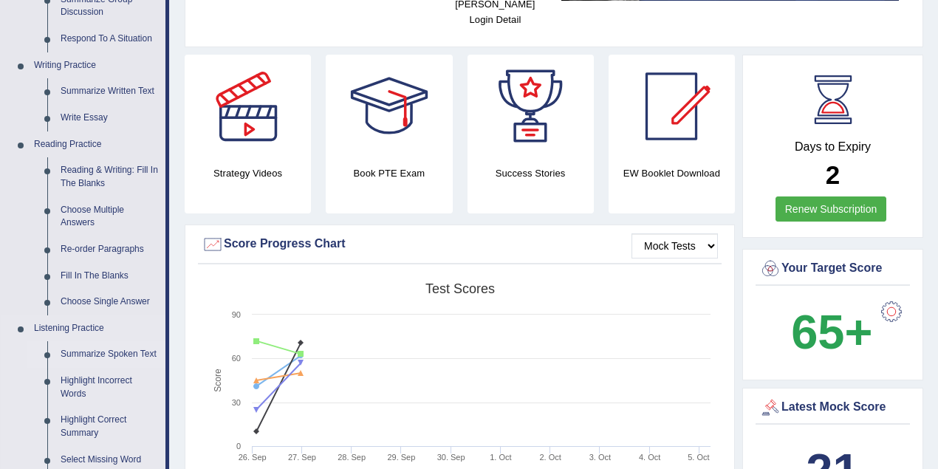
click at [118, 347] on link "Summarize Spoken Text" at bounding box center [110, 354] width 112 height 27
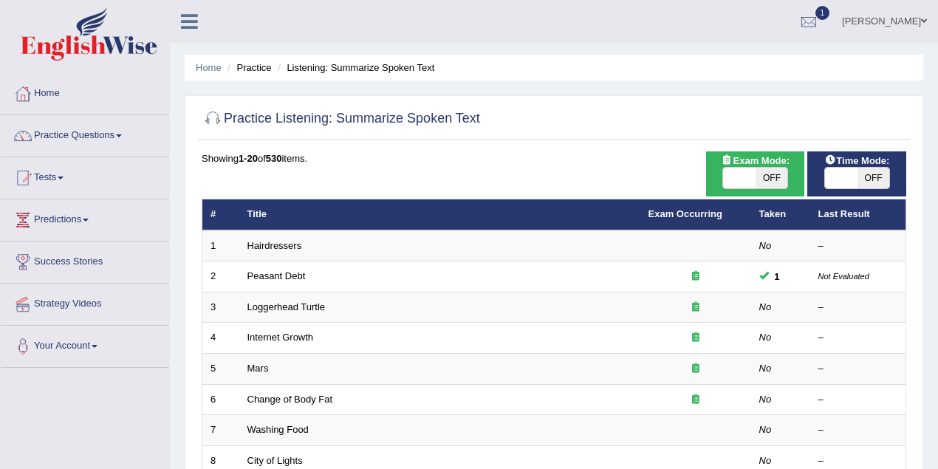
click at [766, 180] on span "OFF" at bounding box center [772, 178] width 33 height 21
checkbox input "true"
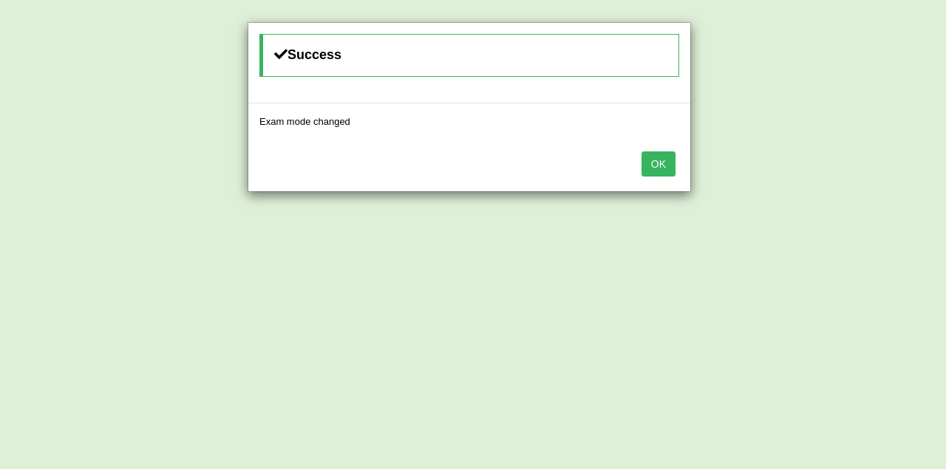
click at [650, 161] on button "OK" at bounding box center [658, 163] width 34 height 25
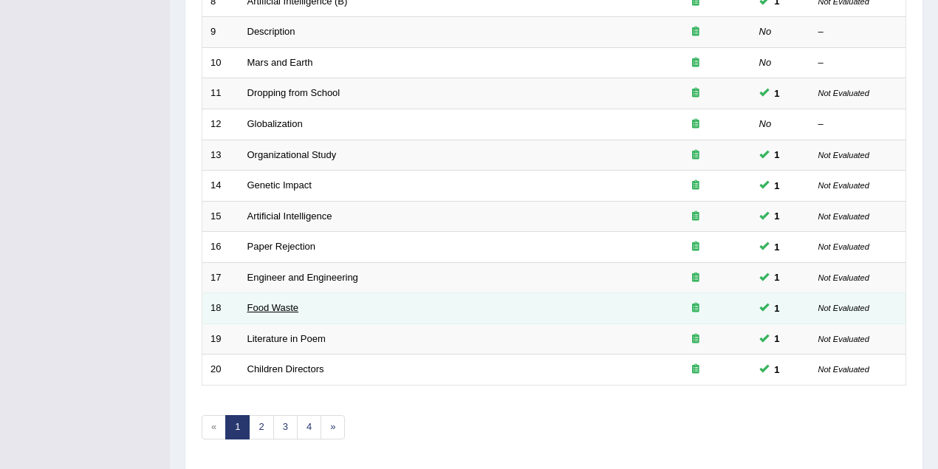
click at [260, 304] on link "Food Waste" at bounding box center [274, 307] width 52 height 11
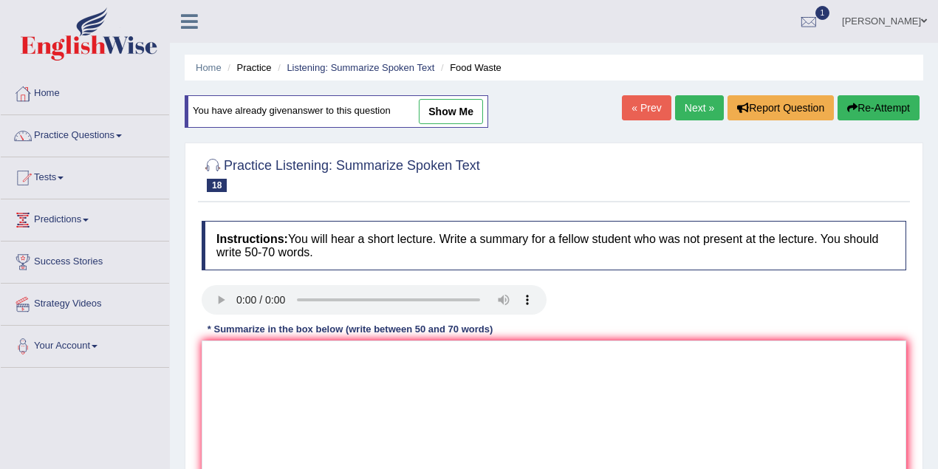
click at [452, 115] on link "show me" at bounding box center [451, 111] width 64 height 25
type textarea "The speaker provided a comprehensive overview of food waste in [GEOGRAPHIC_DATA…"
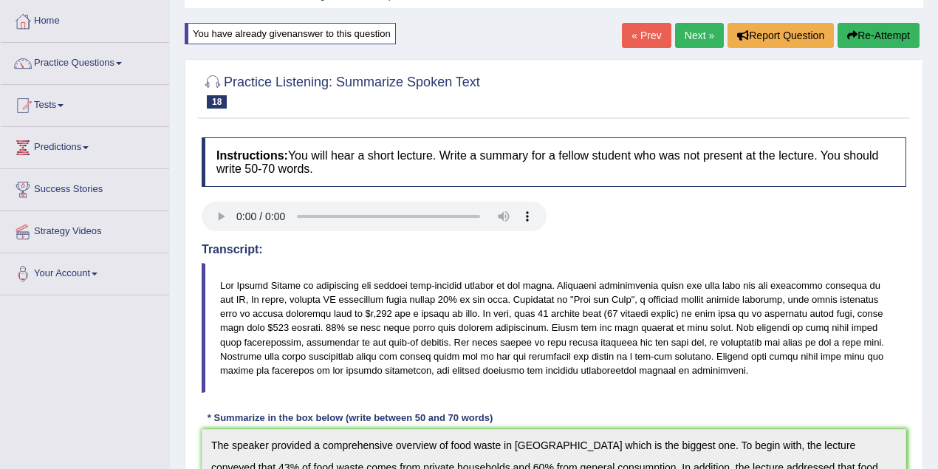
scroll to position [42, 0]
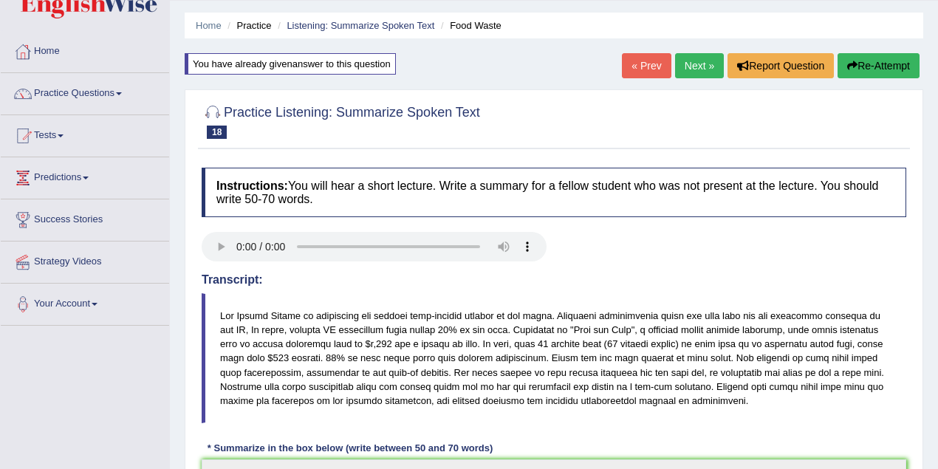
click at [709, 59] on link "Next »" at bounding box center [699, 65] width 49 height 25
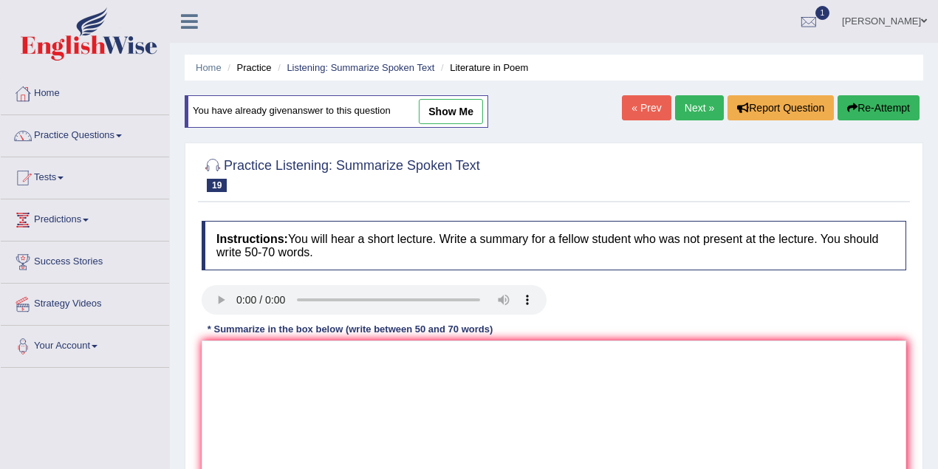
click at [438, 99] on link "show me" at bounding box center [451, 111] width 64 height 25
type textarea "The speaker provided a comprehensive overview of arts and culture. To begin wit…"
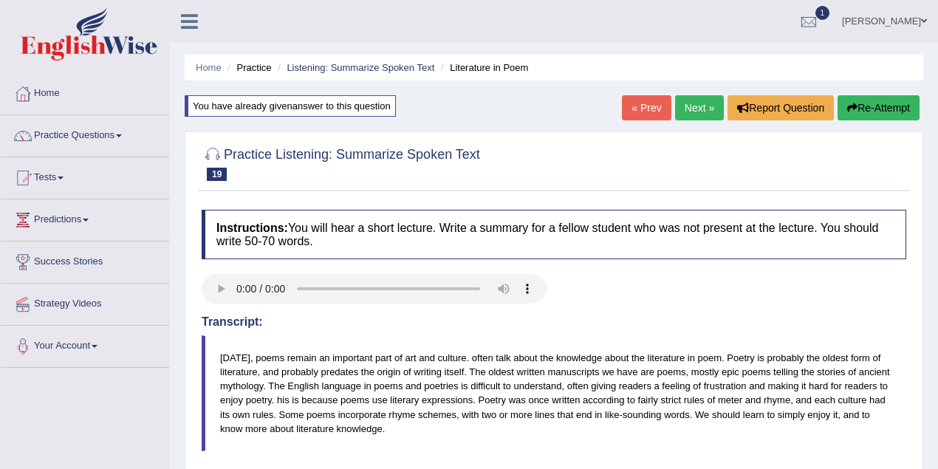
click at [695, 111] on link "Next »" at bounding box center [699, 107] width 49 height 25
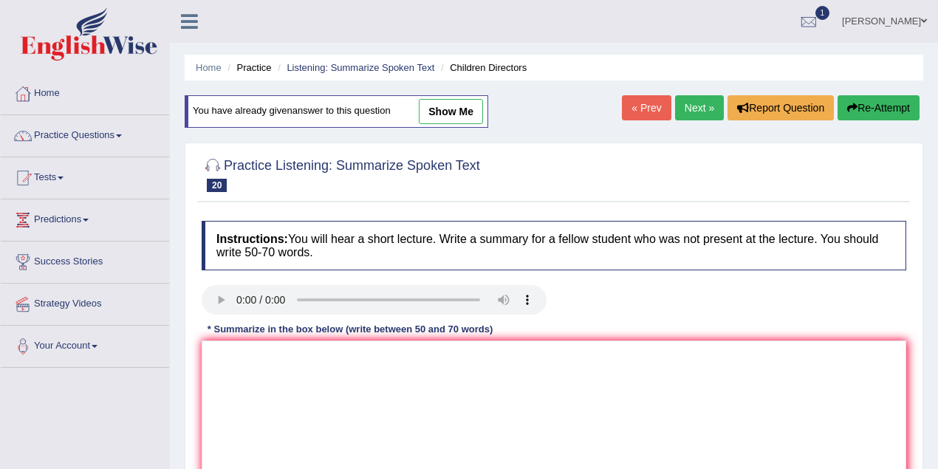
click at [449, 112] on link "show me" at bounding box center [451, 111] width 64 height 25
type textarea "the speaker provided a comprehensive overview of social skills to maintain posi…"
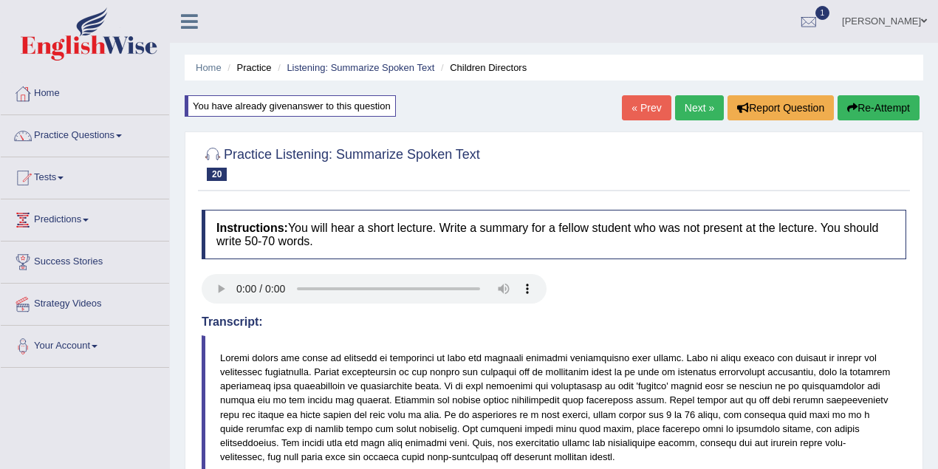
click at [638, 110] on link "« Prev" at bounding box center [646, 107] width 49 height 25
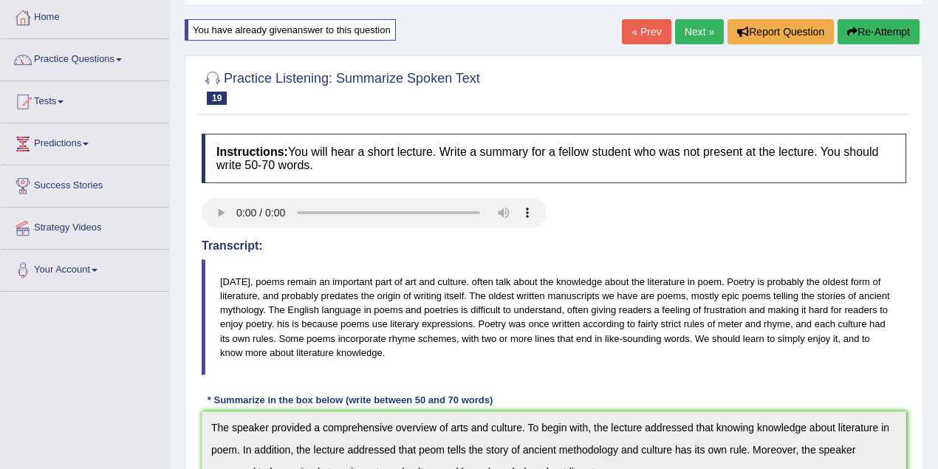
scroll to position [28, 0]
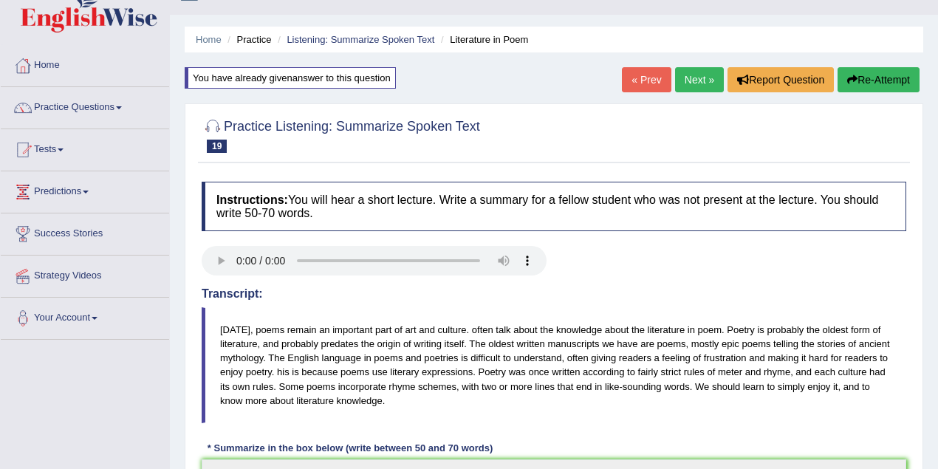
click at [641, 81] on link "« Prev" at bounding box center [646, 79] width 49 height 25
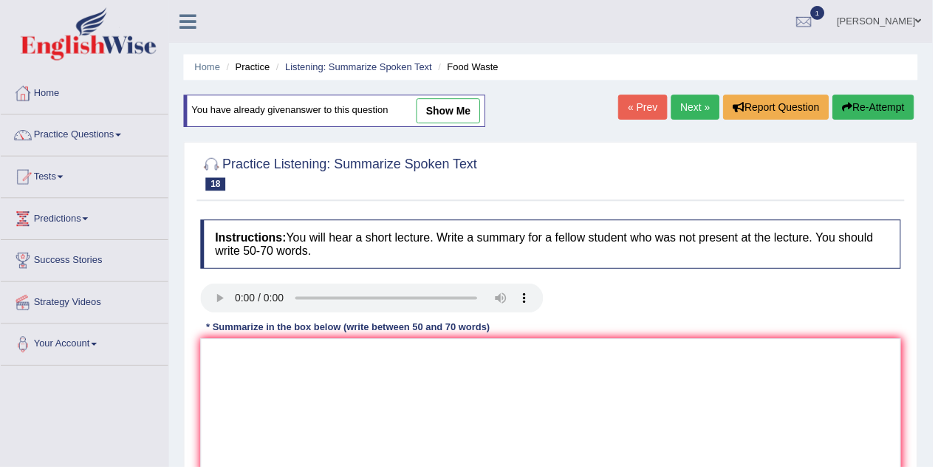
click at [469, 106] on link "show me" at bounding box center [451, 111] width 64 height 25
type textarea "The speaker provided a comprehensive overview of food waste in [GEOGRAPHIC_DATA…"
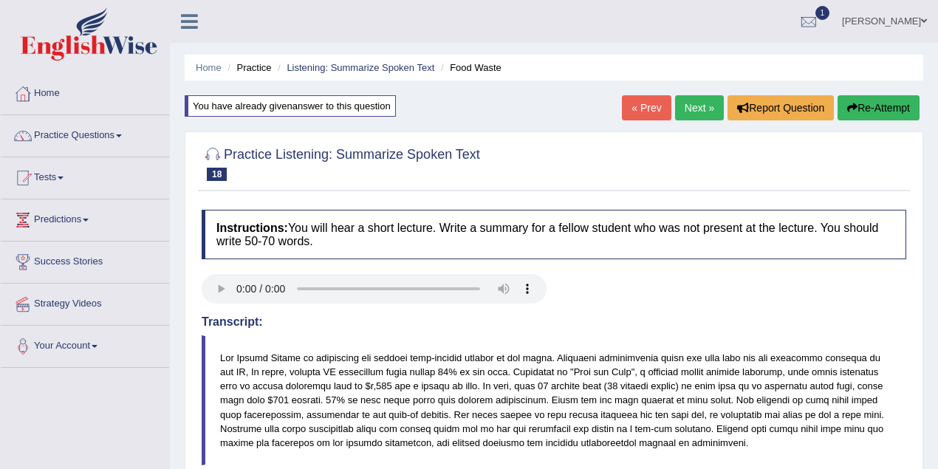
click at [916, 19] on link "[PERSON_NAME]" at bounding box center [884, 19] width 107 height 38
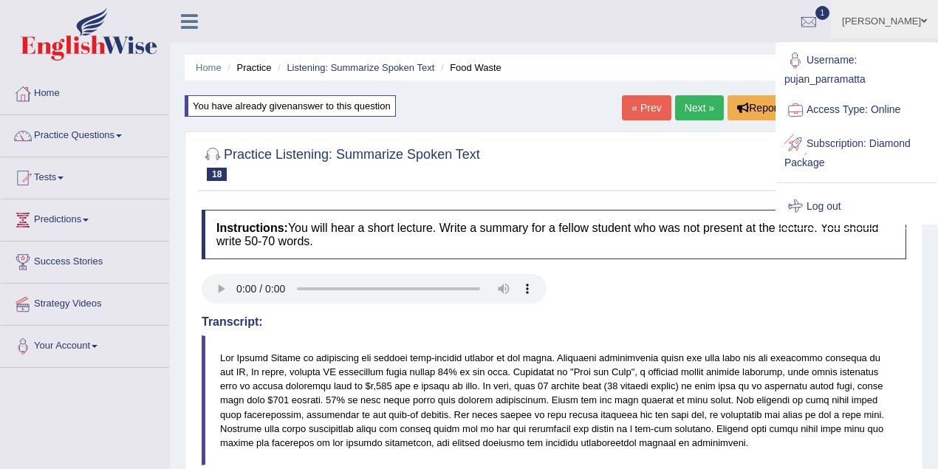
click at [845, 205] on link "Log out" at bounding box center [857, 207] width 160 height 34
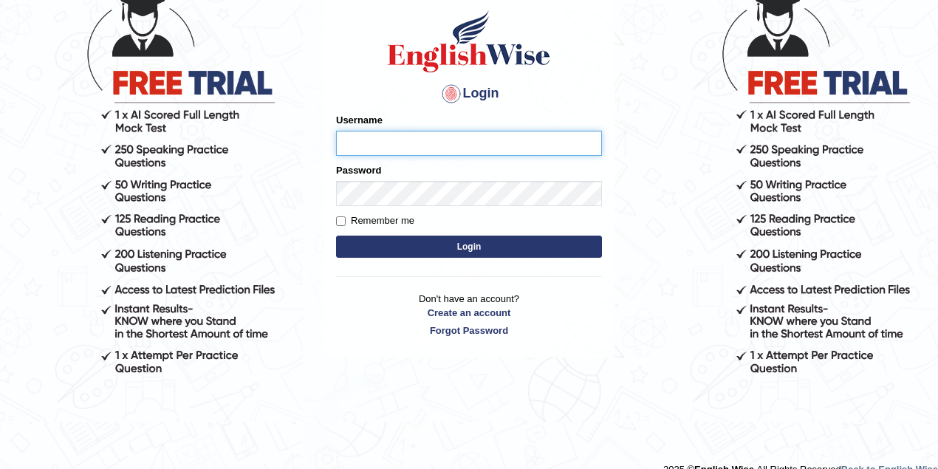
scroll to position [106, 0]
type input "pujan_parramatta"
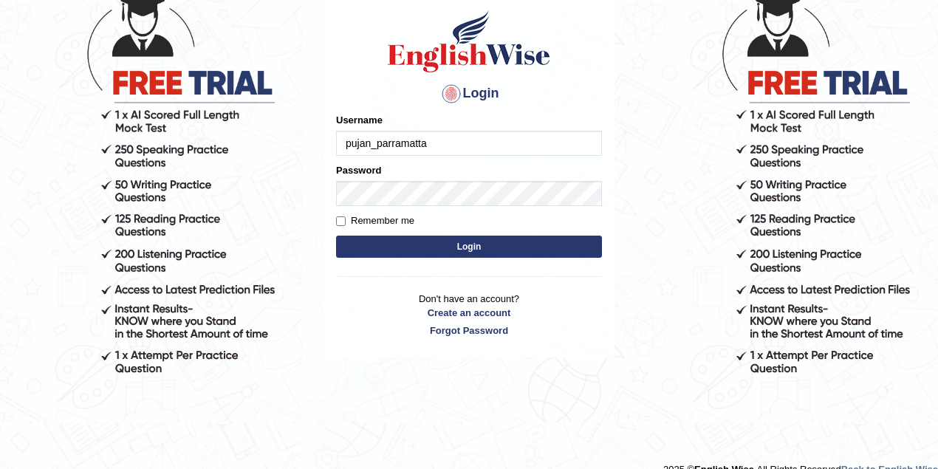
drag, startPoint x: 910, startPoint y: 0, endPoint x: 695, endPoint y: 134, distance: 253.6
click at [696, 134] on body "Login Please fix the following errors: Username pujan_parramatta Password Remem…" at bounding box center [469, 176] width 938 height 469
